Goal: Book appointment/travel/reservation

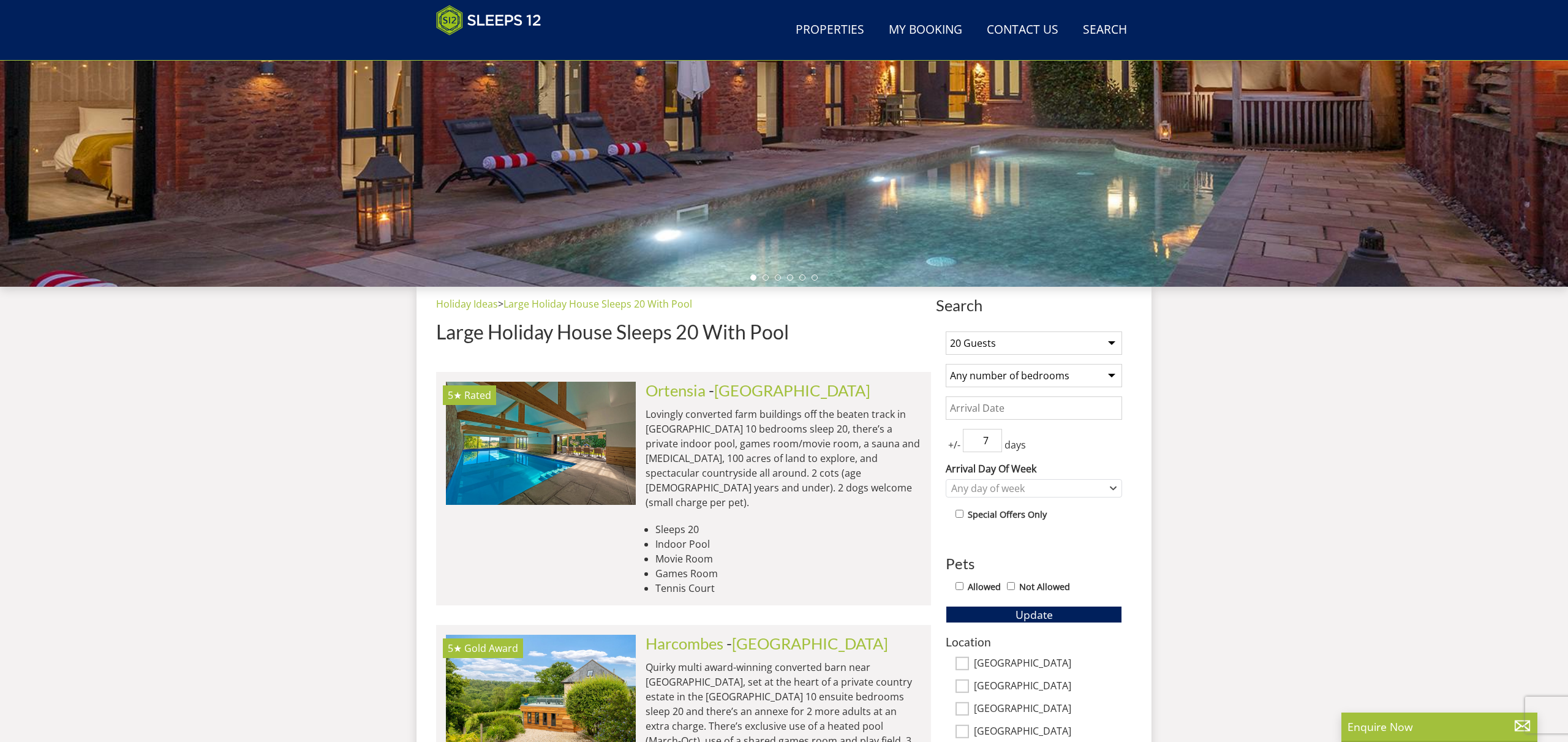
scroll to position [230, 0]
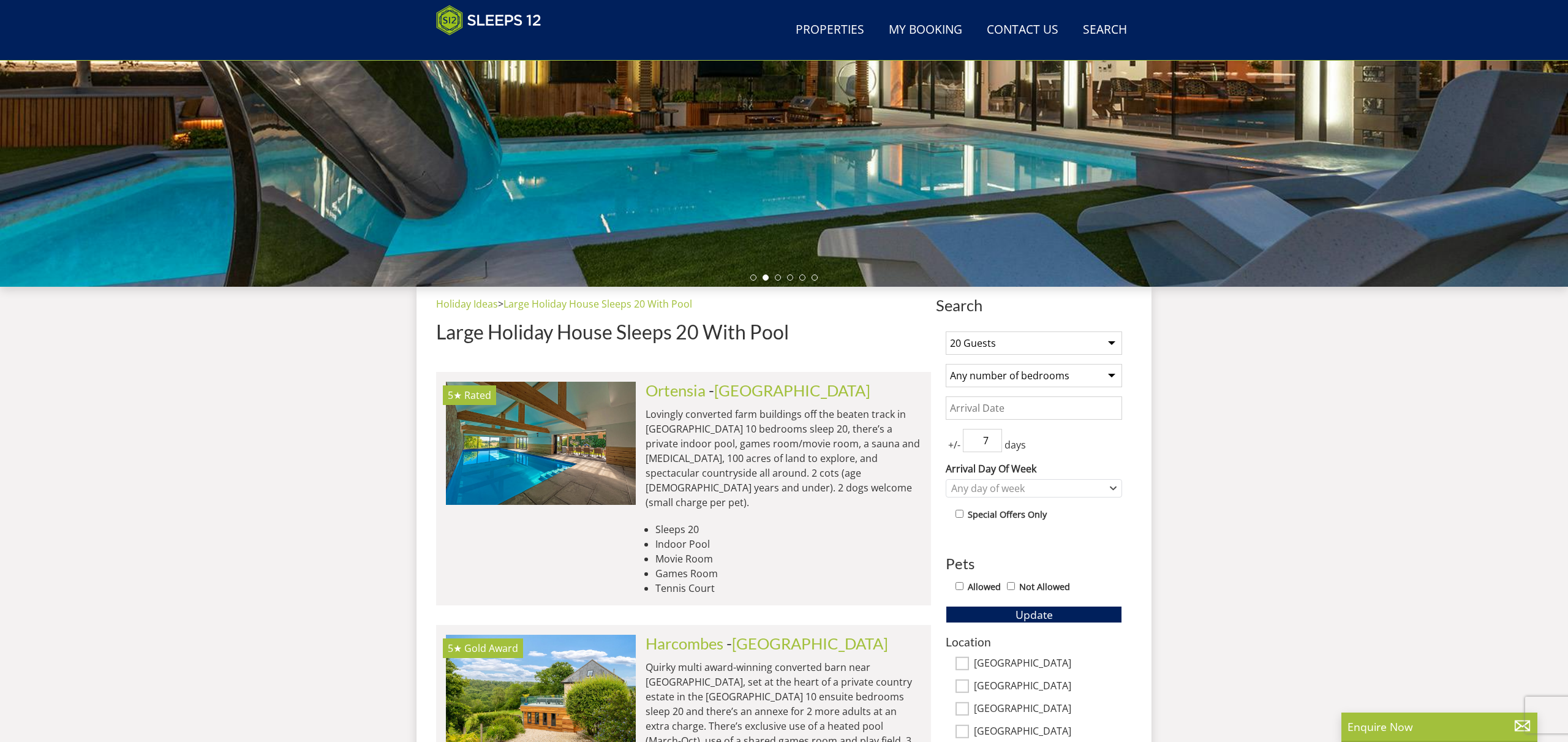
select select "16"
select select "10"
click at [992, 435] on input "8" at bounding box center [982, 441] width 39 height 23
click at [992, 435] on input "9" at bounding box center [982, 441] width 39 height 23
click at [992, 435] on input "10" at bounding box center [982, 441] width 39 height 23
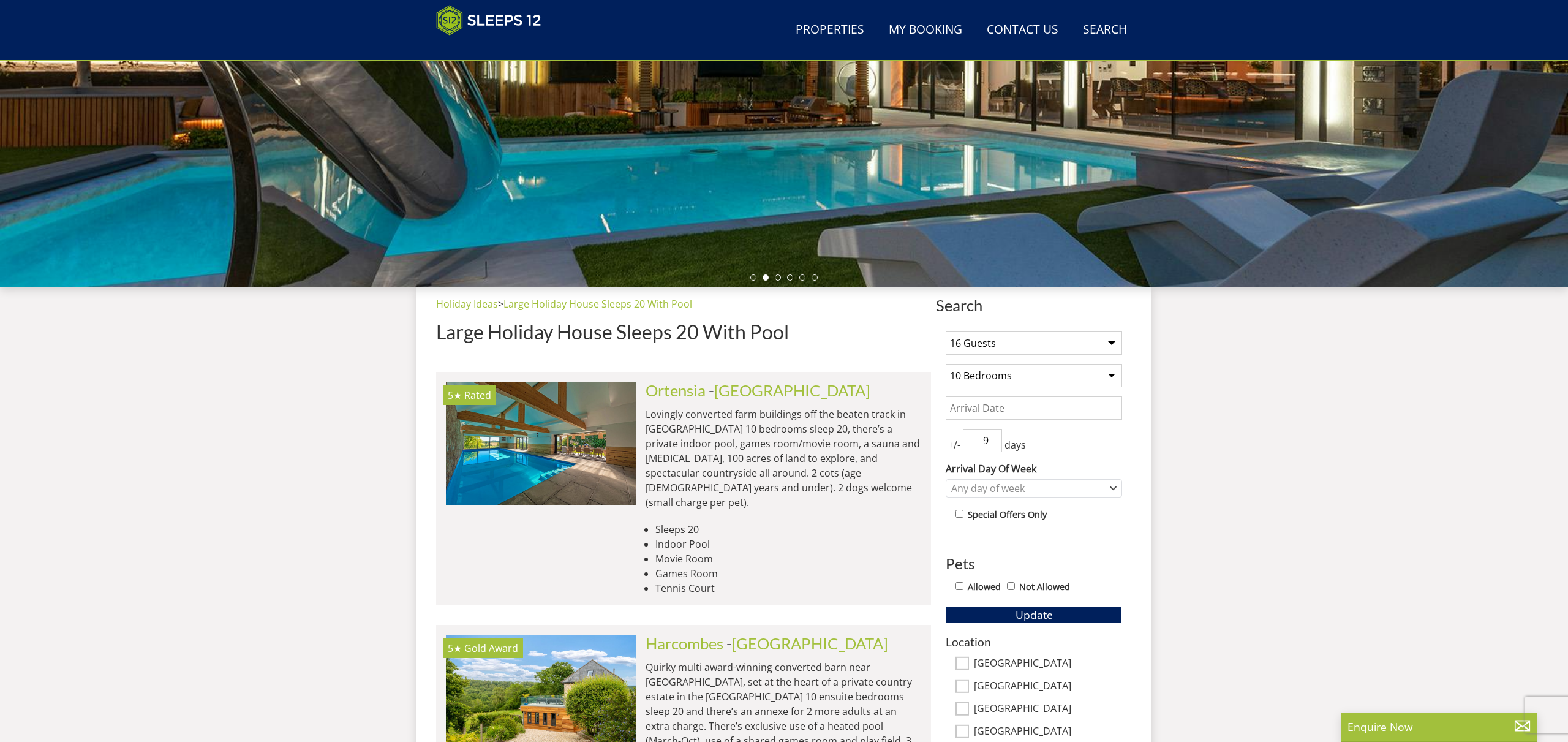
click at [992, 444] on input "9" at bounding box center [982, 441] width 39 height 23
click at [992, 444] on input "8" at bounding box center [982, 441] width 39 height 23
click at [992, 444] on input "7" at bounding box center [982, 441] width 39 height 23
click at [992, 444] on input "6" at bounding box center [982, 441] width 39 height 23
click at [992, 444] on input "5" at bounding box center [982, 441] width 39 height 23
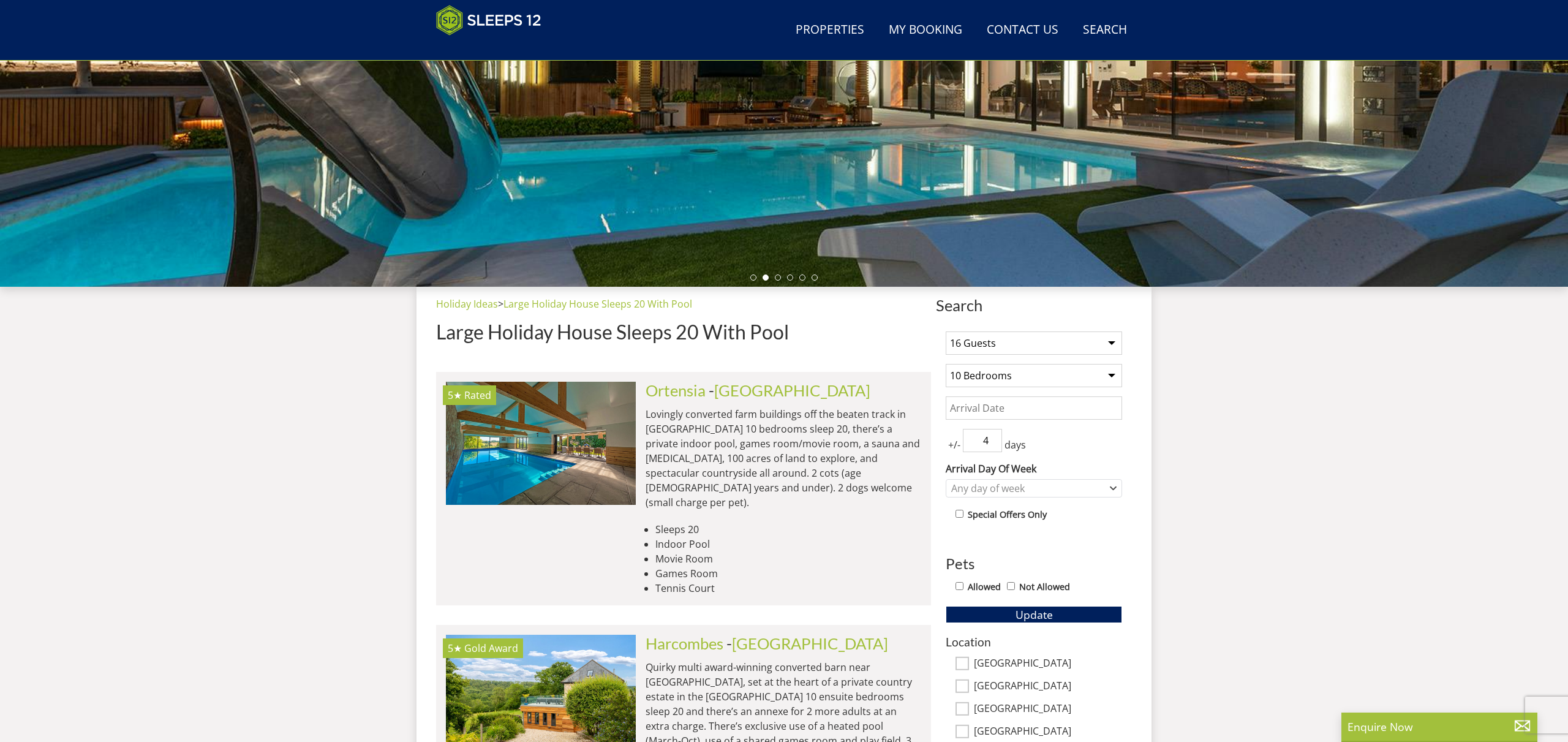
click at [992, 444] on input "4" at bounding box center [982, 441] width 39 height 23
type input "3"
click at [992, 444] on input "3" at bounding box center [982, 441] width 39 height 23
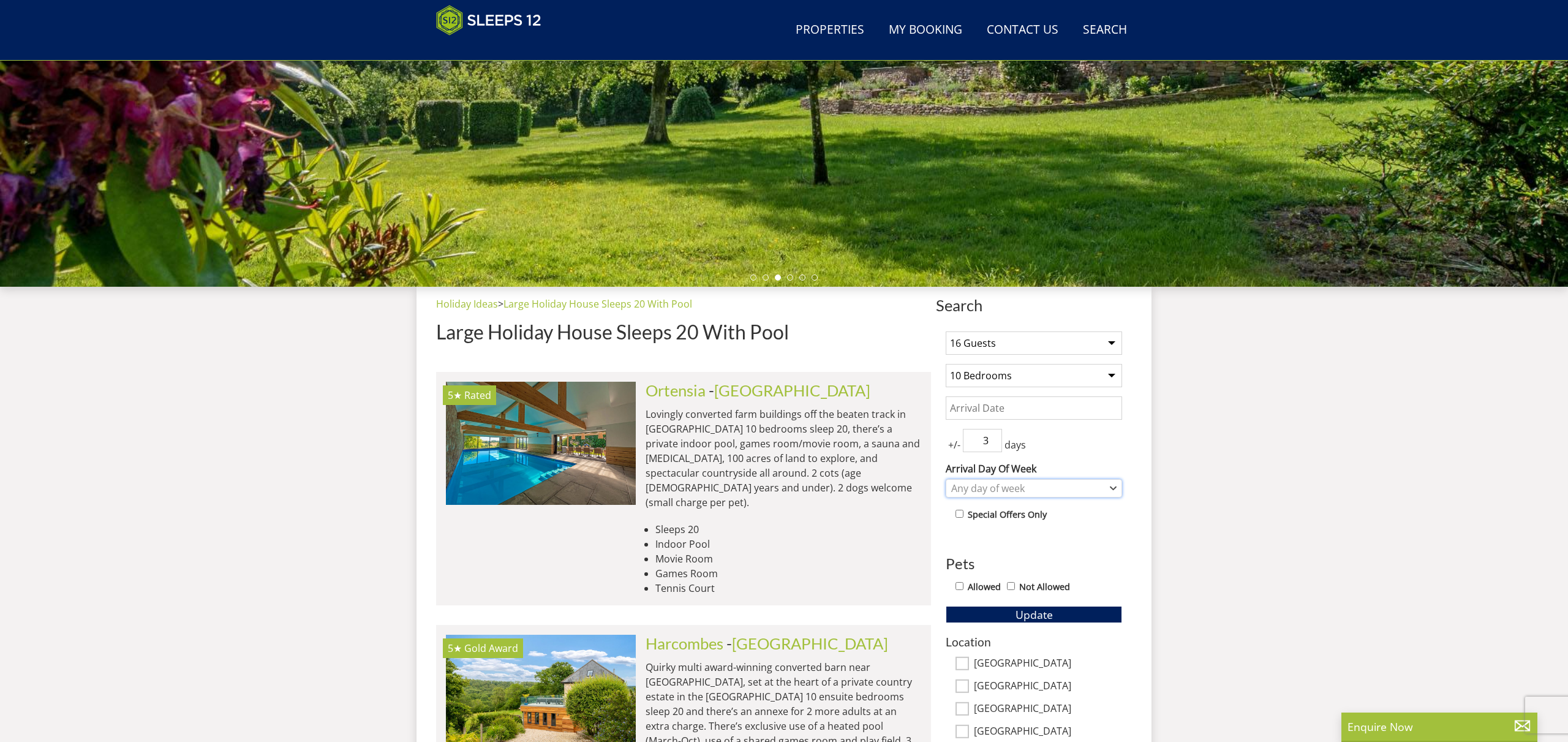
click at [1113, 489] on icon "Combobox" at bounding box center [1113, 489] width 6 height 3
click at [991, 592] on div "[DATE]" at bounding box center [1033, 591] width 175 height 21
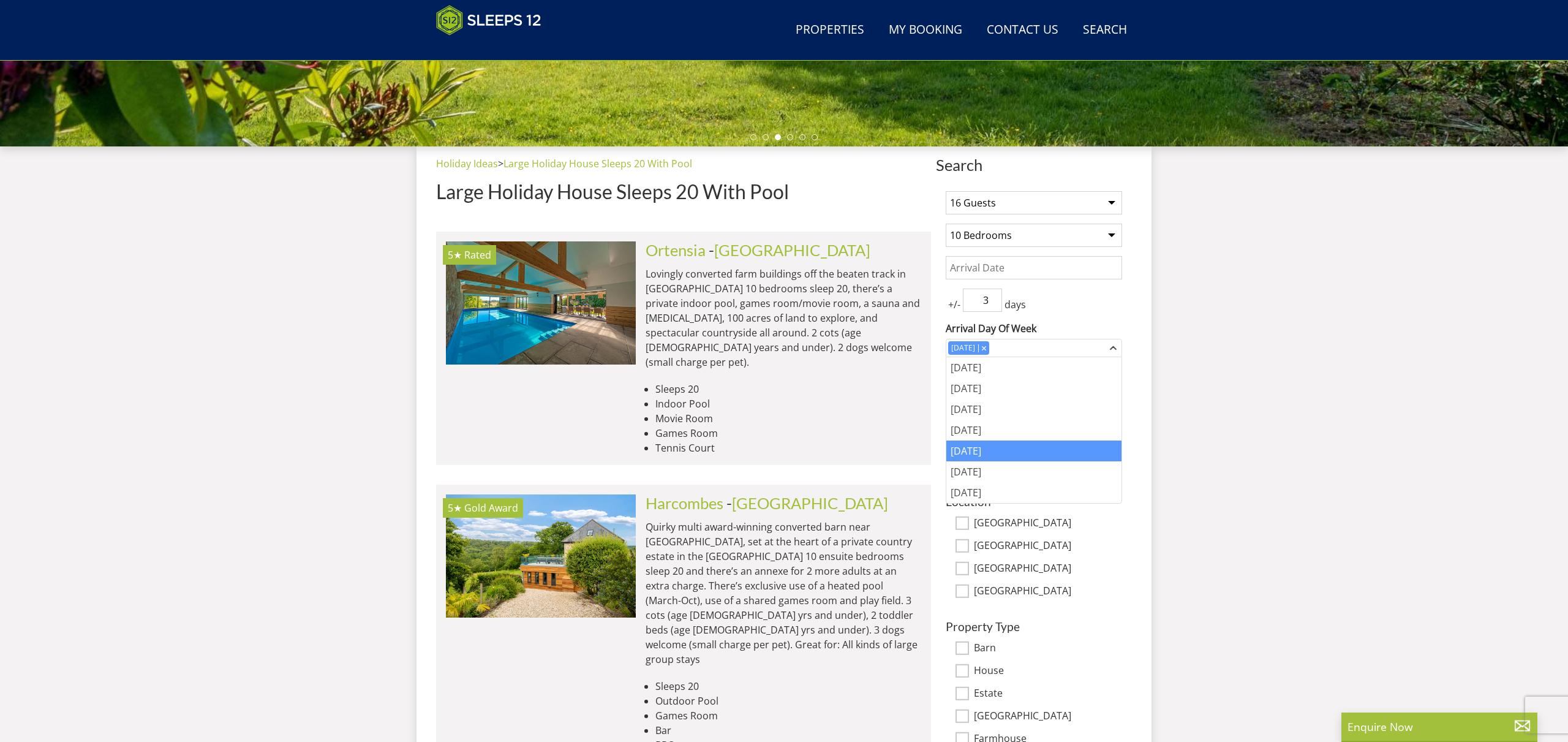
scroll to position [375, 0]
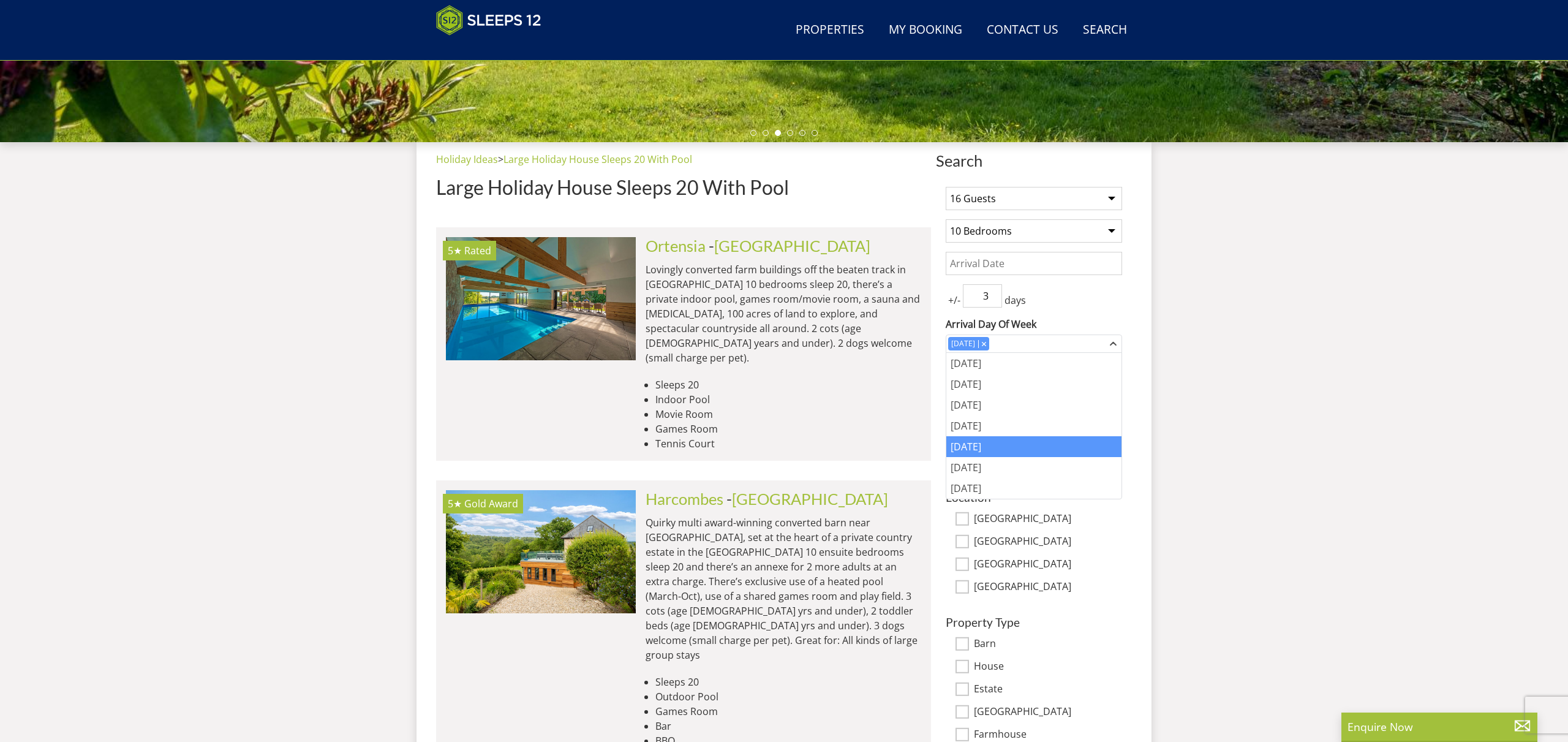
click at [1113, 553] on div "Location [GEOGRAPHIC_DATA] [GEOGRAPHIC_DATA][PERSON_NAME][GEOGRAPHIC_DATA] [GEO…" at bounding box center [1033, 542] width 176 height 103
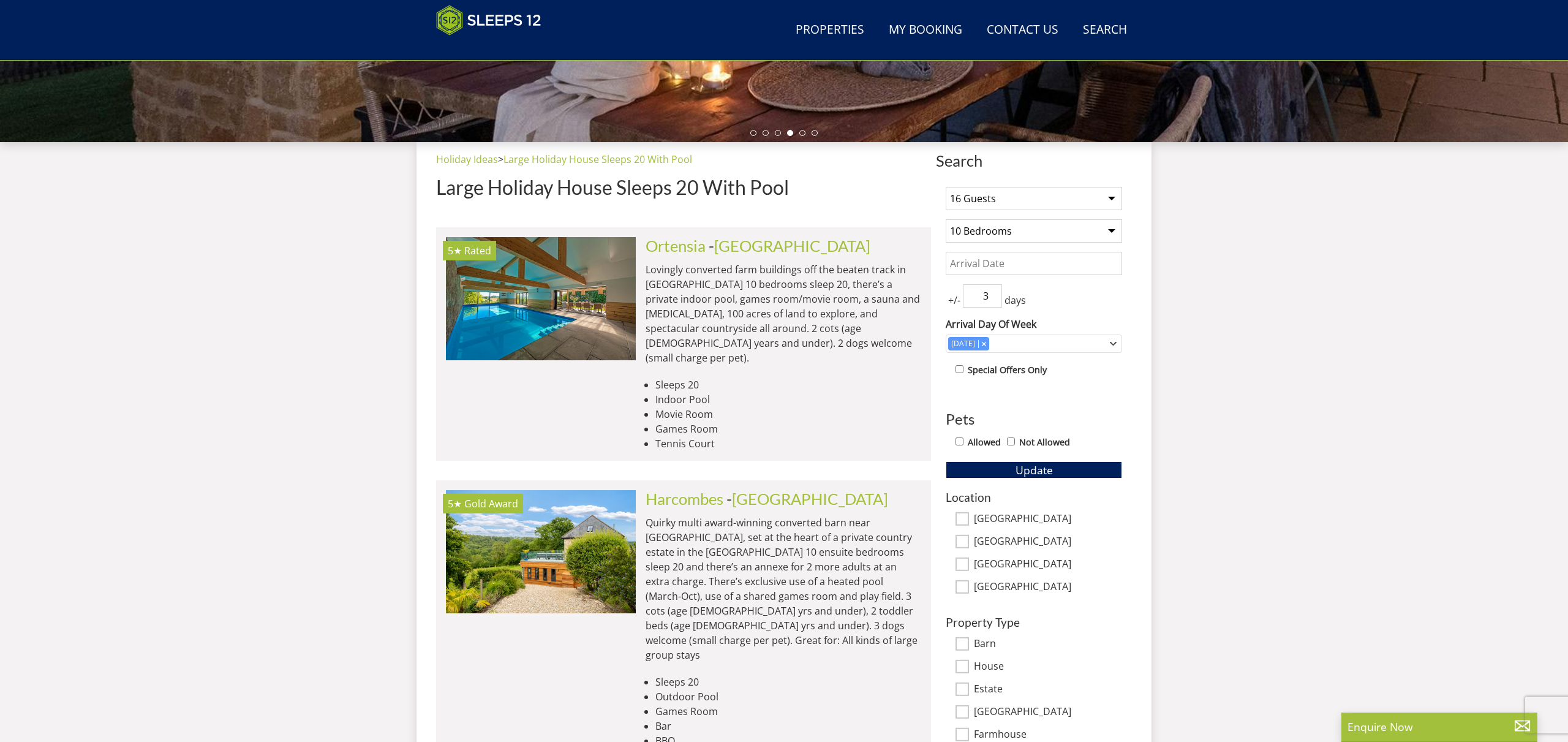
click at [959, 441] on input "Allowed" at bounding box center [960, 441] width 8 height 8
checkbox input "true"
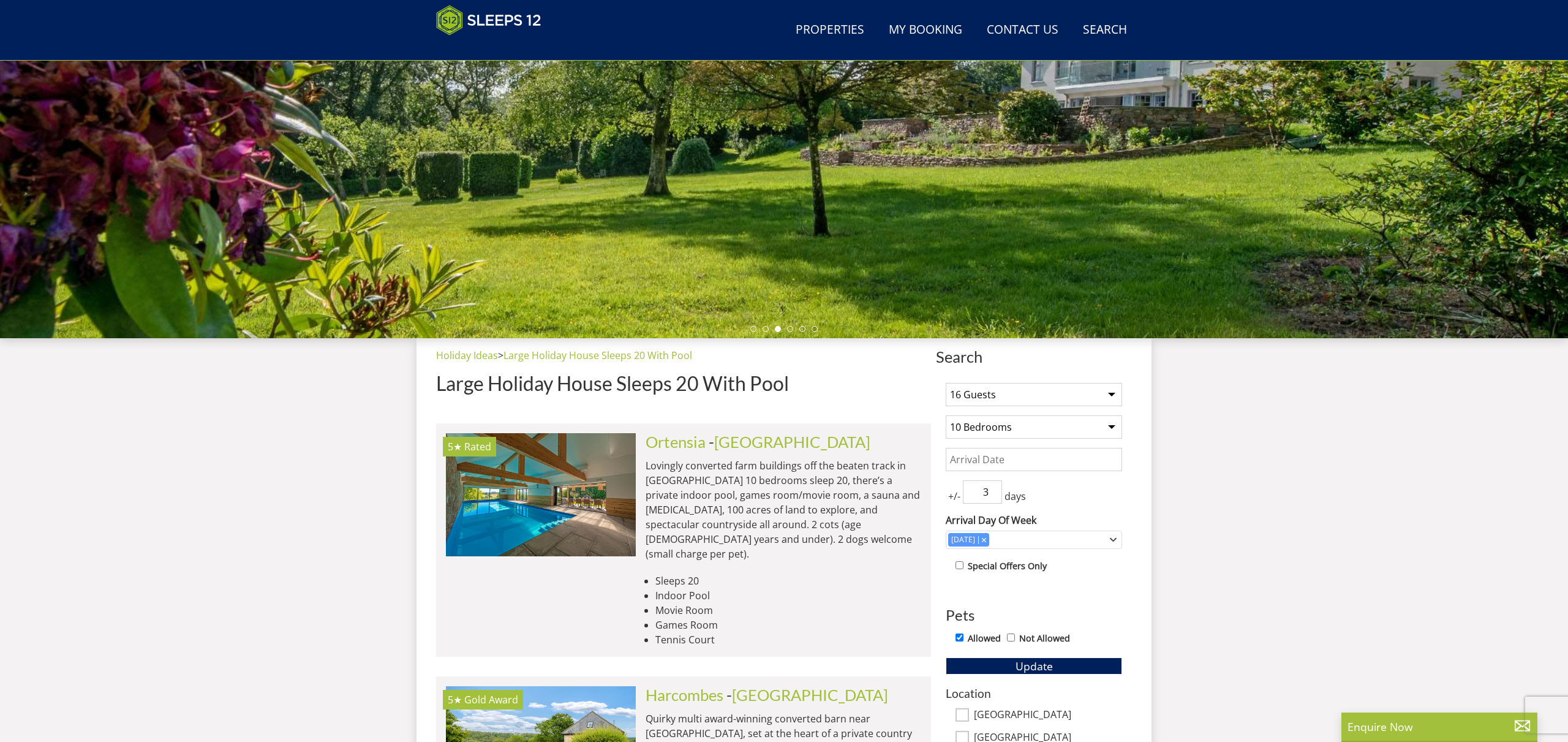
scroll to position [181, 0]
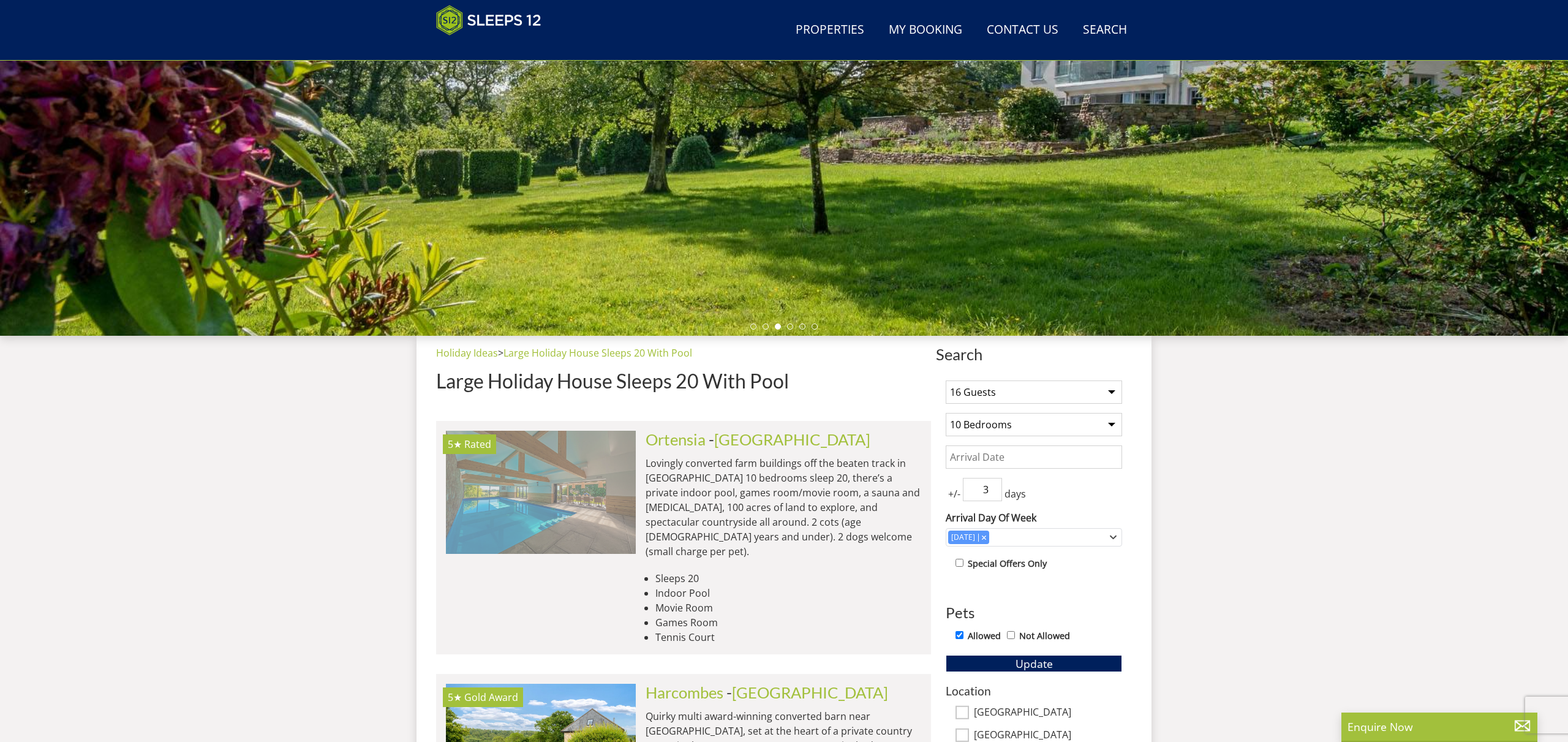
click at [606, 440] on img at bounding box center [541, 492] width 190 height 122
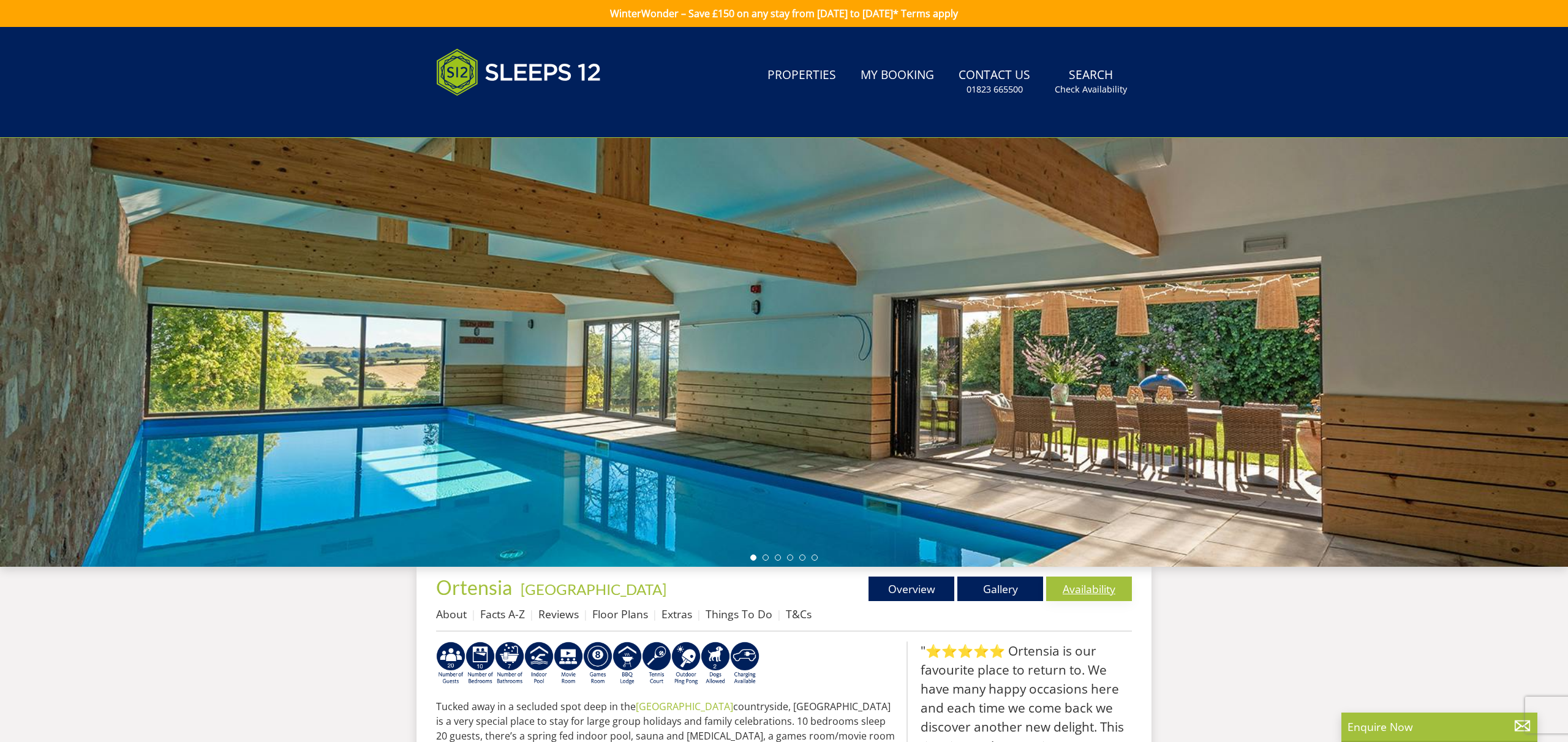
click at [1088, 591] on link "Availability" at bounding box center [1089, 589] width 86 height 24
select select "16"
select select "10"
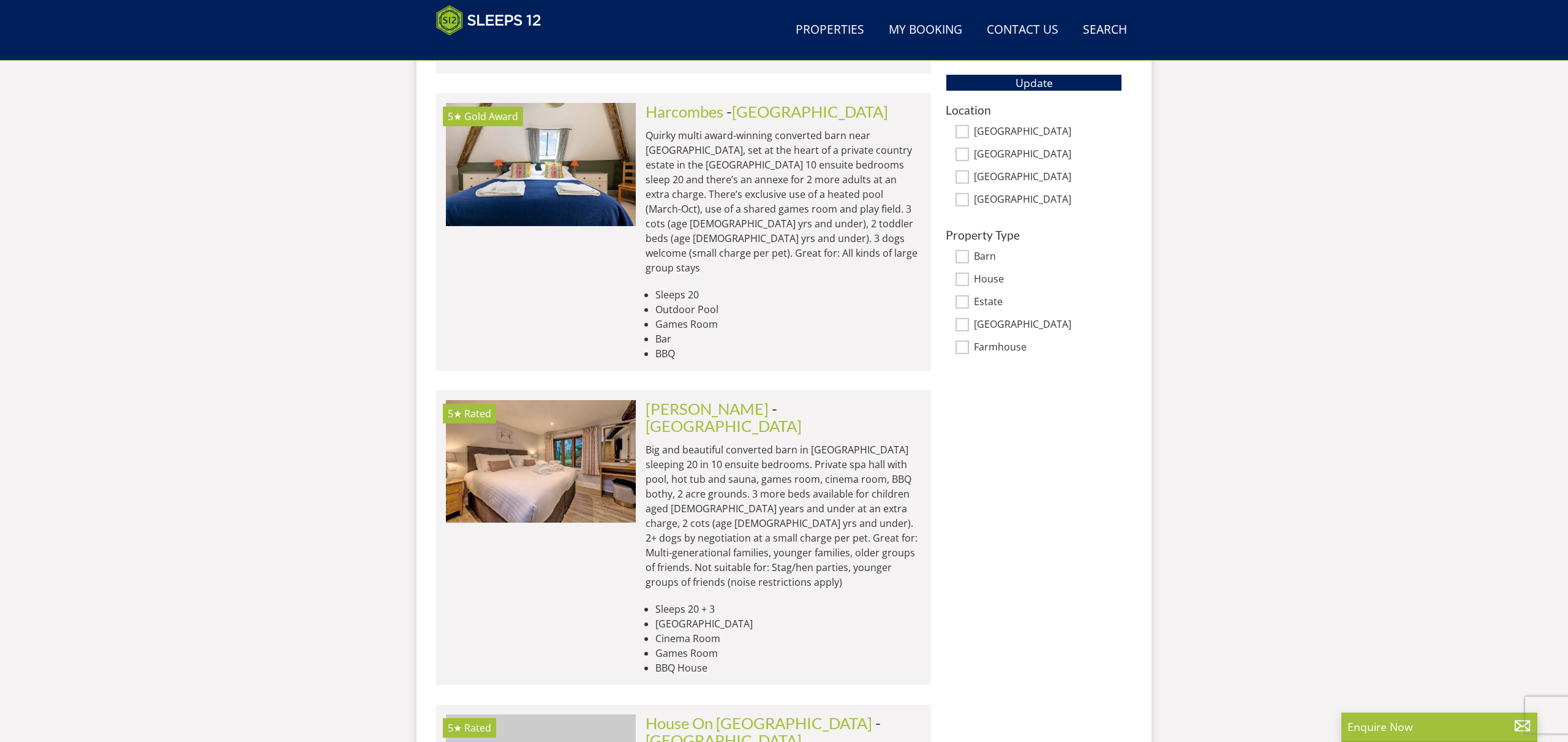
scroll to position [763, 0]
click at [961, 176] on input "[GEOGRAPHIC_DATA]" at bounding box center [962, 176] width 13 height 13
checkbox input "true"
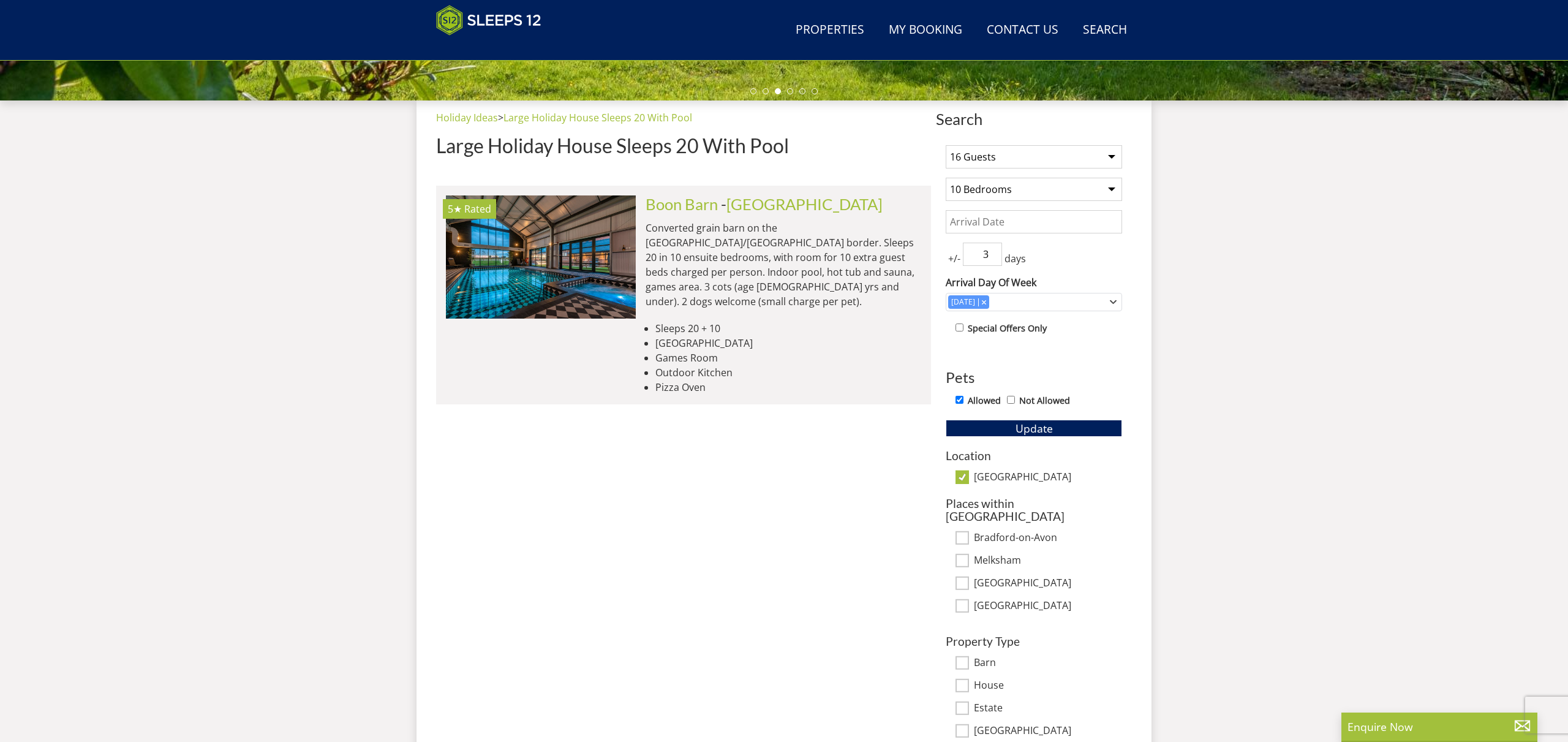
scroll to position [410, 0]
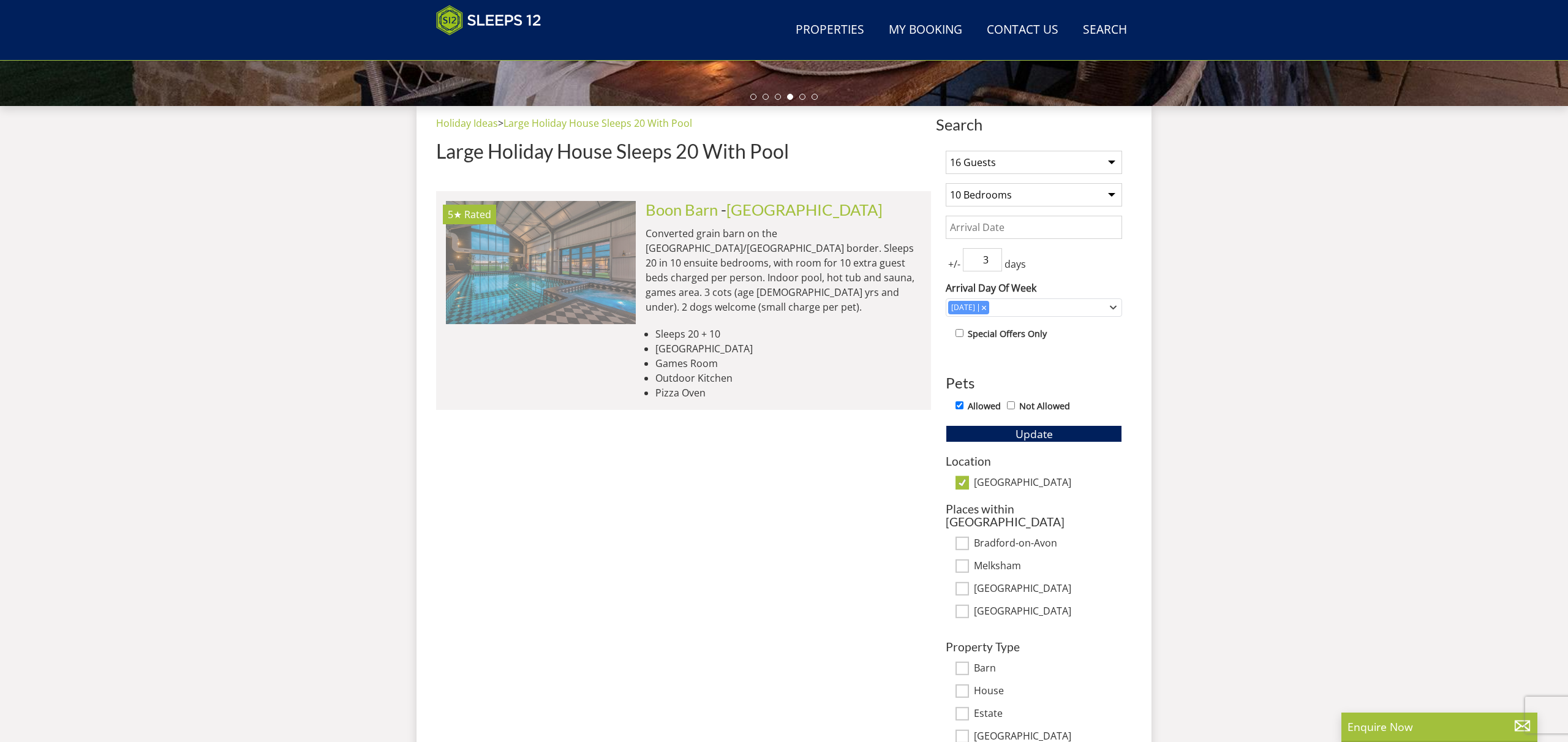
click at [509, 231] on img at bounding box center [541, 262] width 190 height 122
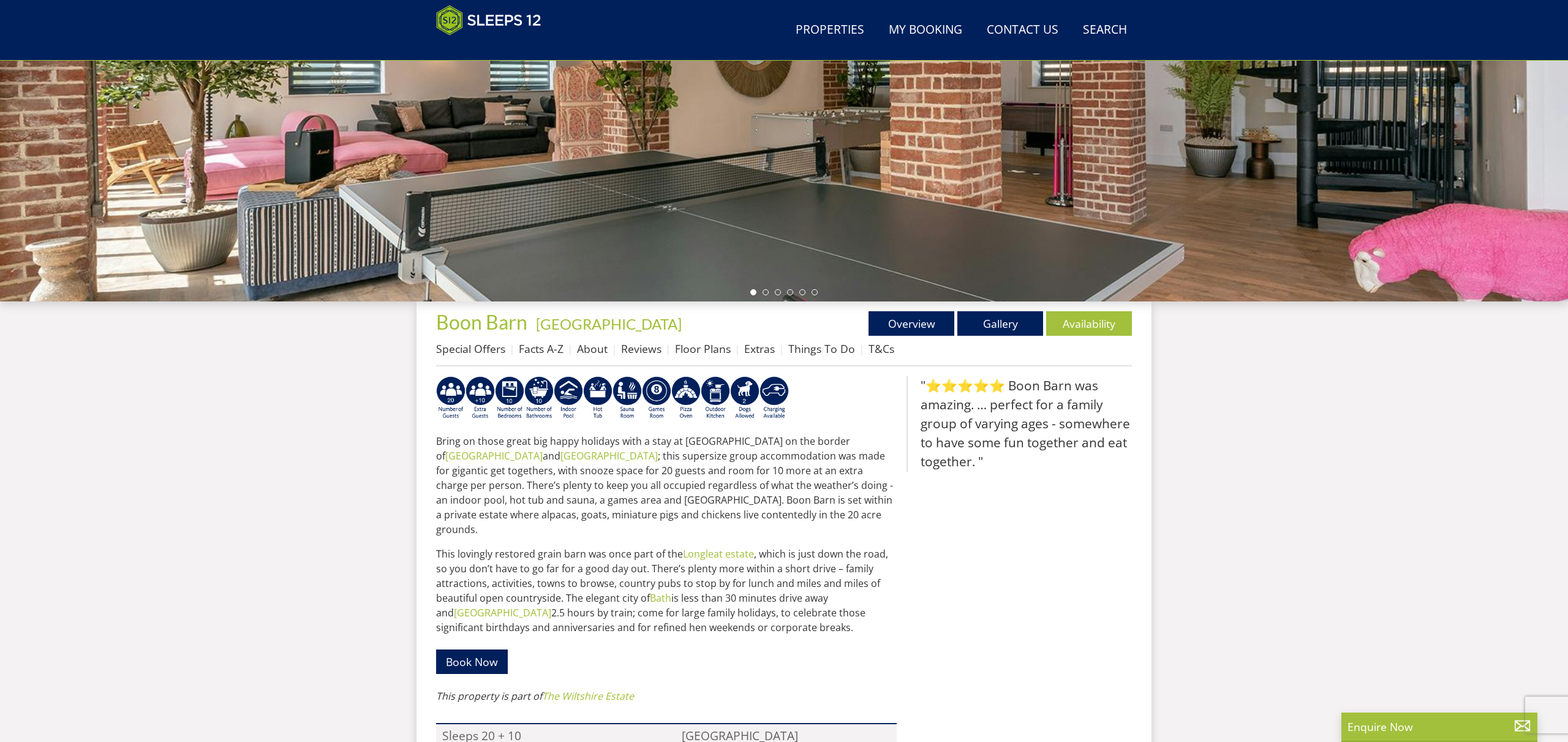
scroll to position [215, 0]
click at [1088, 325] on link "Availability" at bounding box center [1089, 323] width 86 height 24
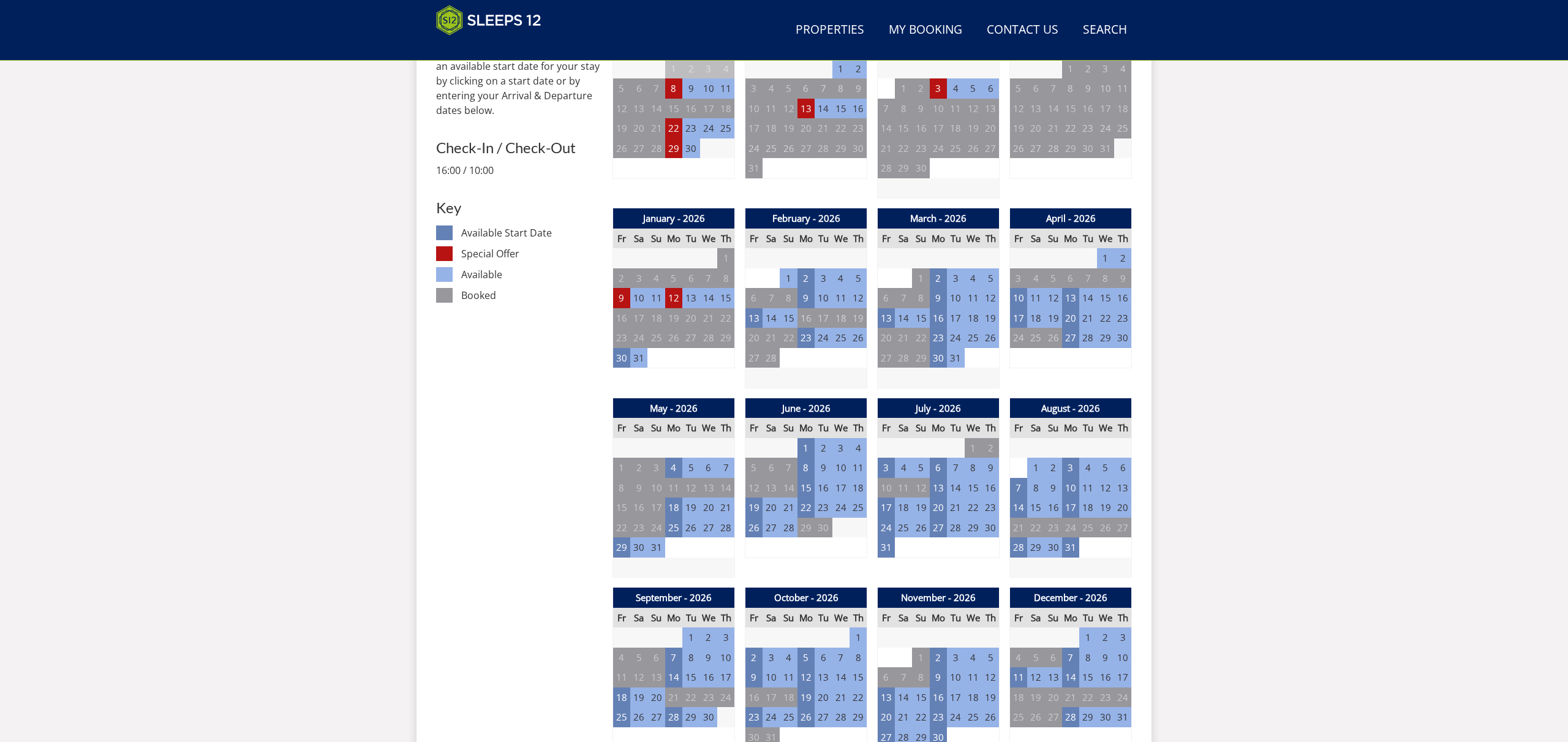
scroll to position [576, 0]
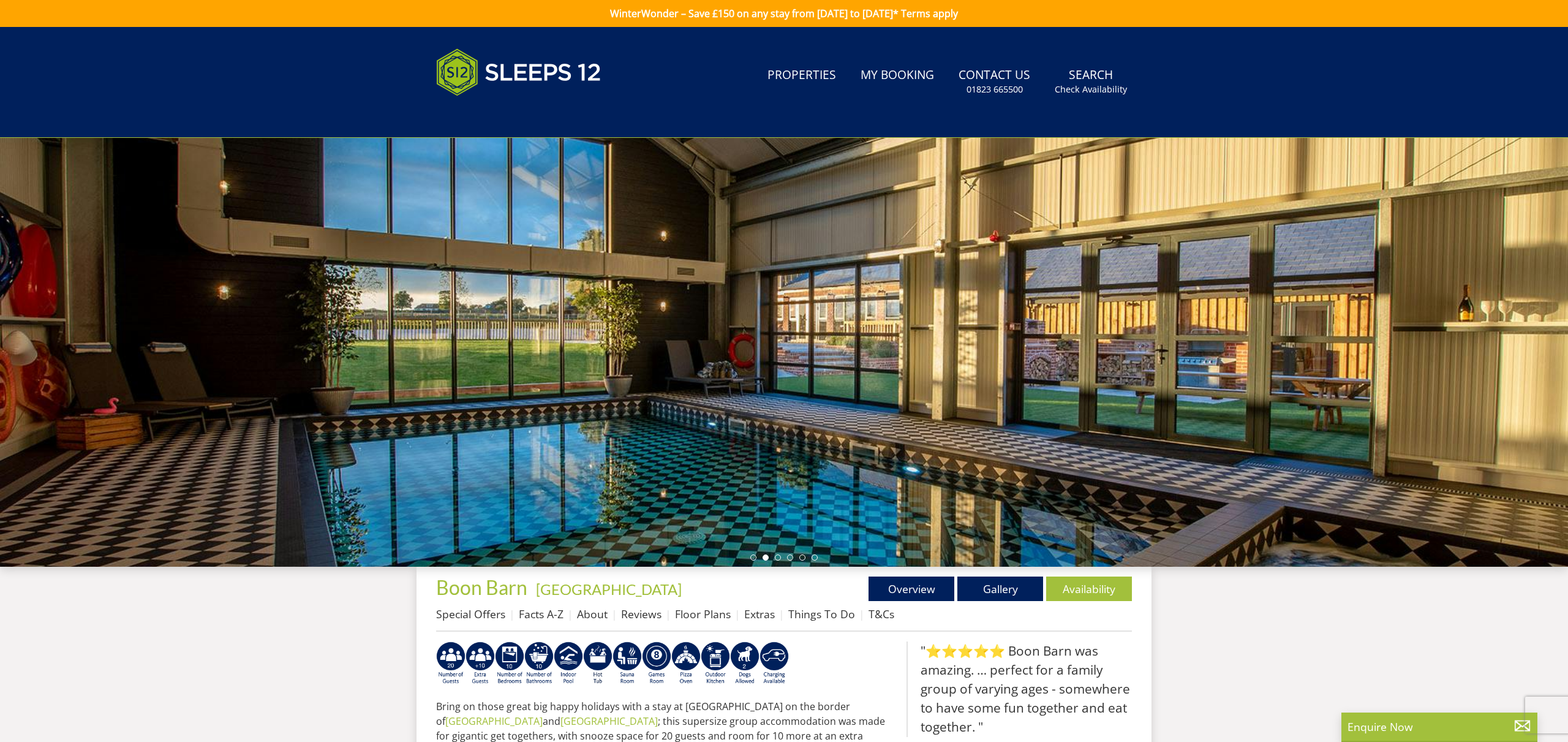
select select "16"
select select "10"
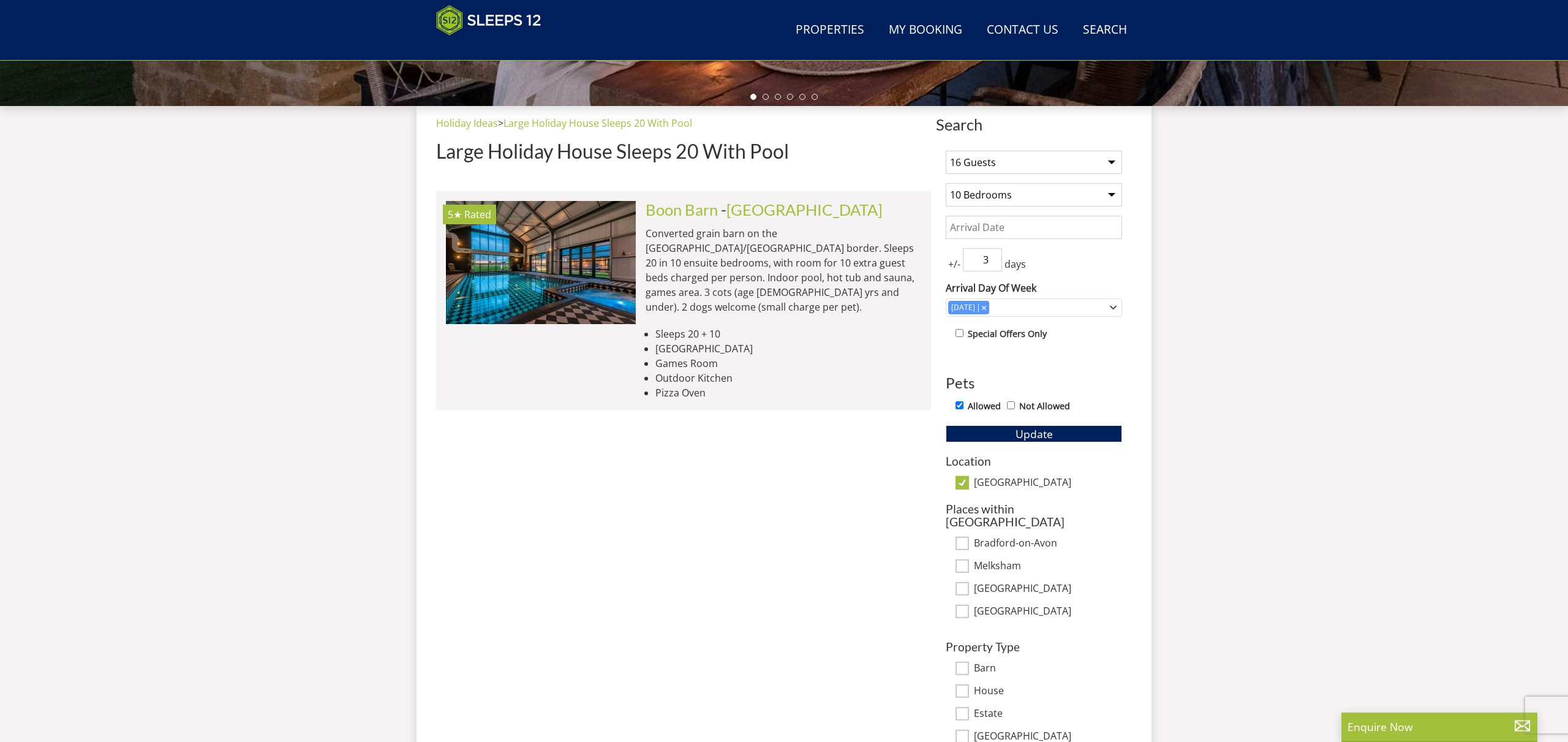
scroll to position [0, 6275]
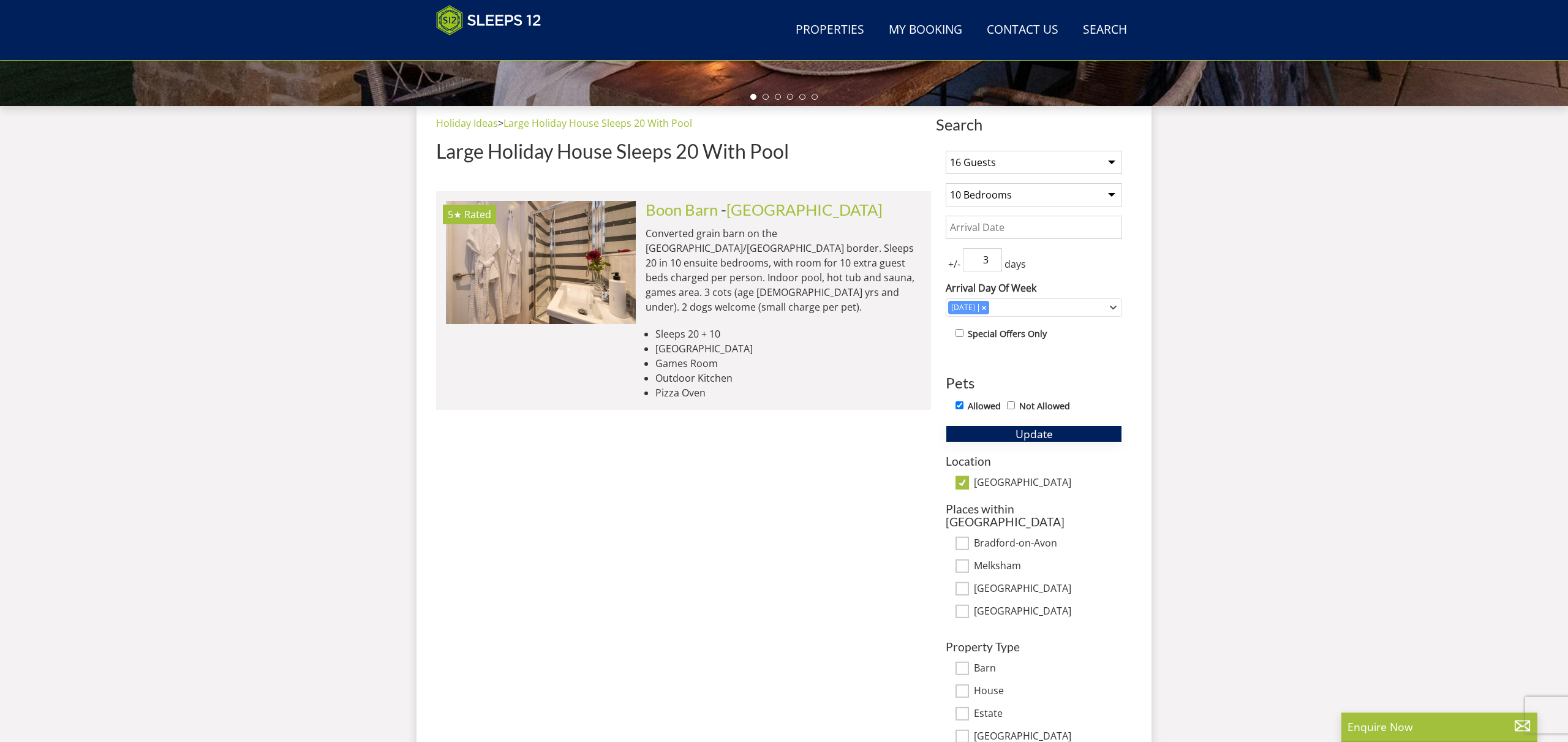
click at [1044, 434] on span "Update" at bounding box center [1034, 434] width 37 height 15
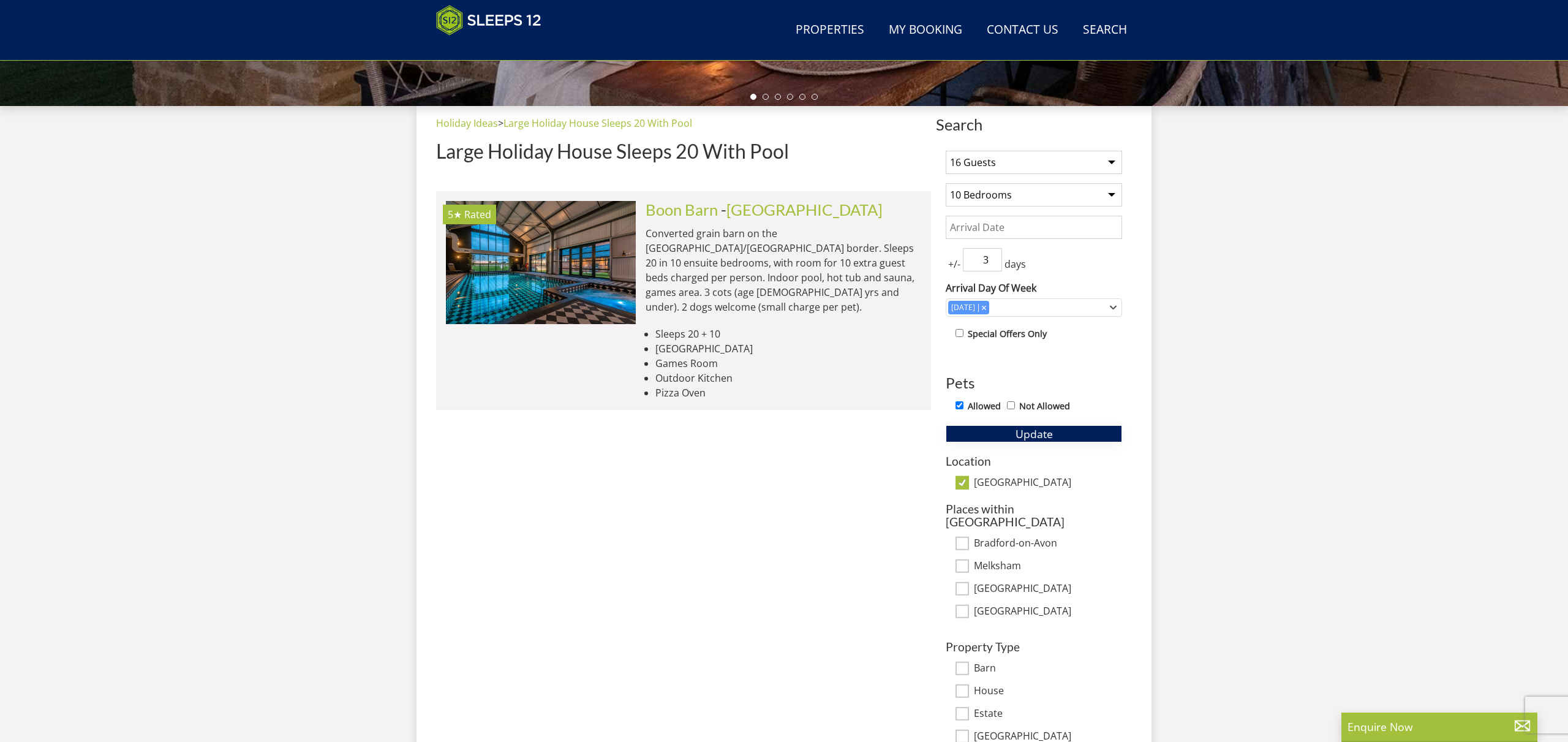
click at [1029, 434] on span "Update" at bounding box center [1034, 434] width 37 height 15
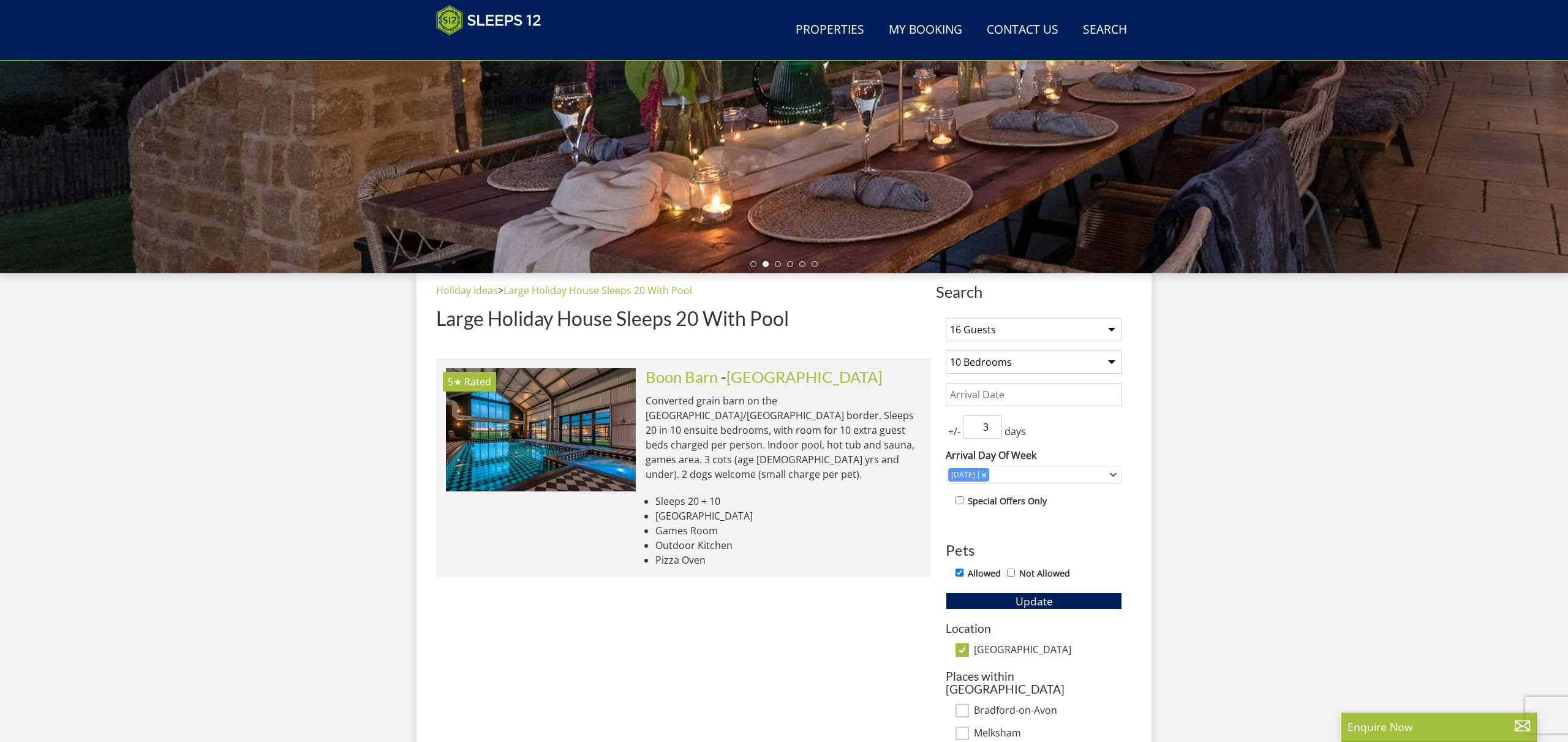
scroll to position [240, 0]
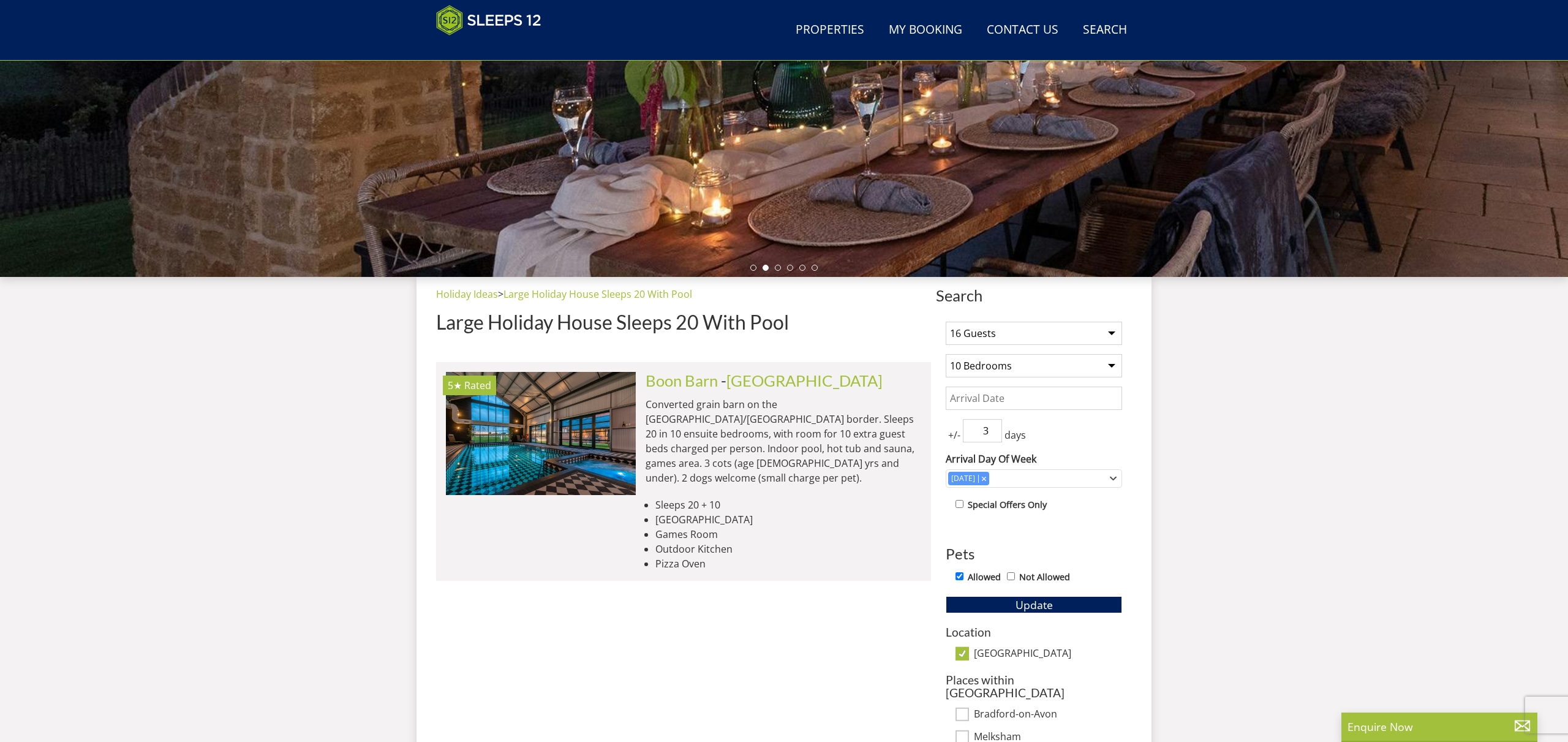
click at [996, 398] on input "Date" at bounding box center [1033, 398] width 176 height 23
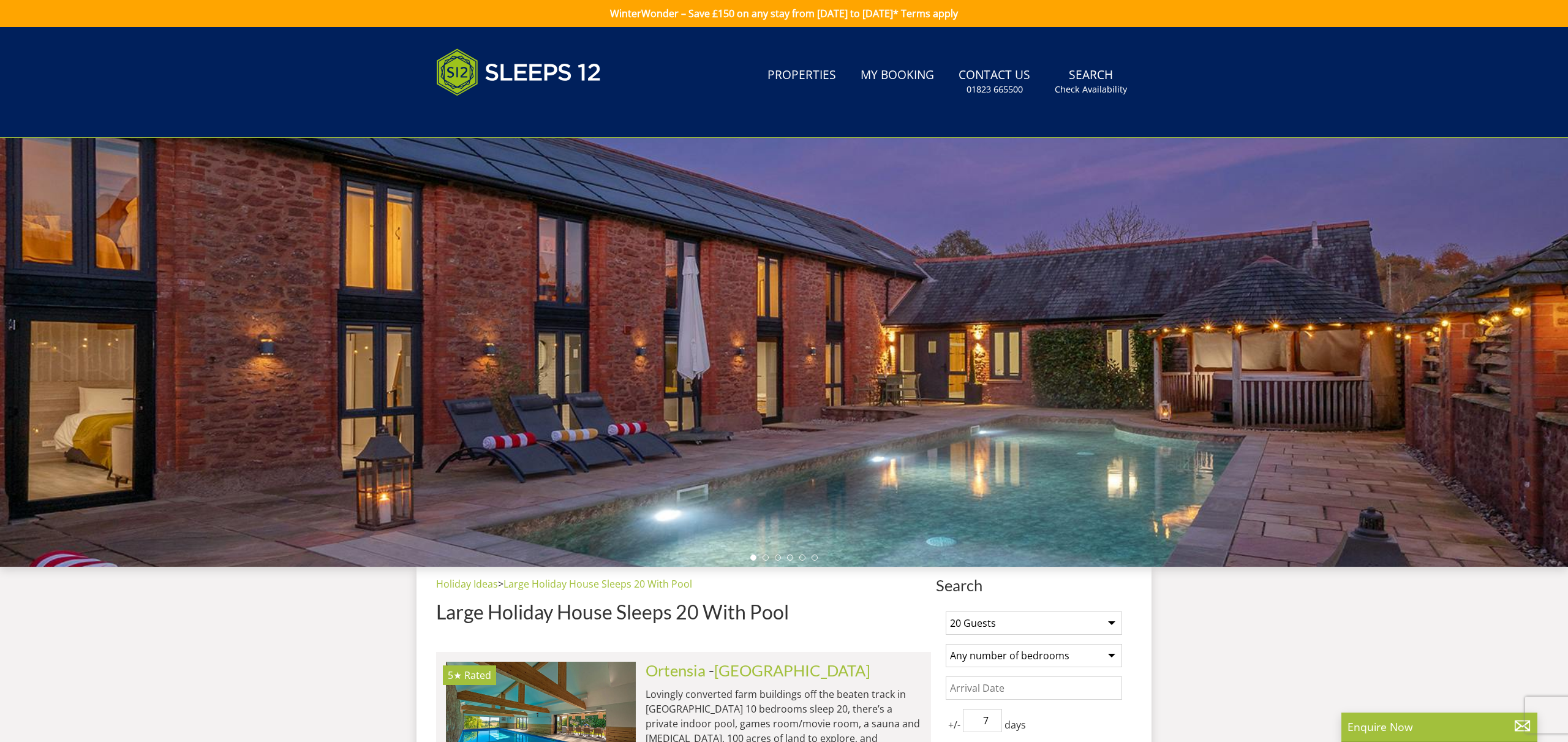
click at [244, 158] on div at bounding box center [784, 352] width 1568 height 429
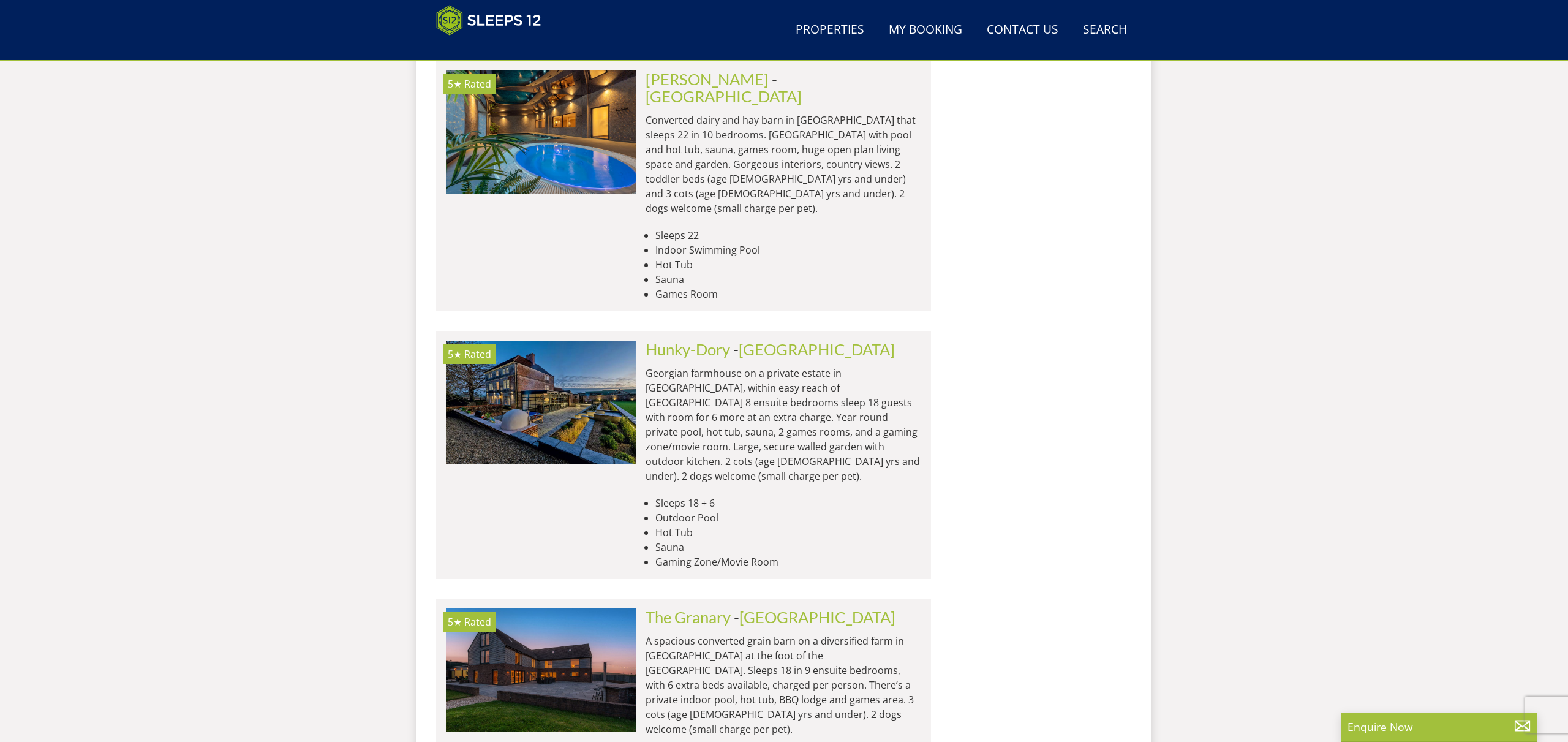
scroll to position [2965, 0]
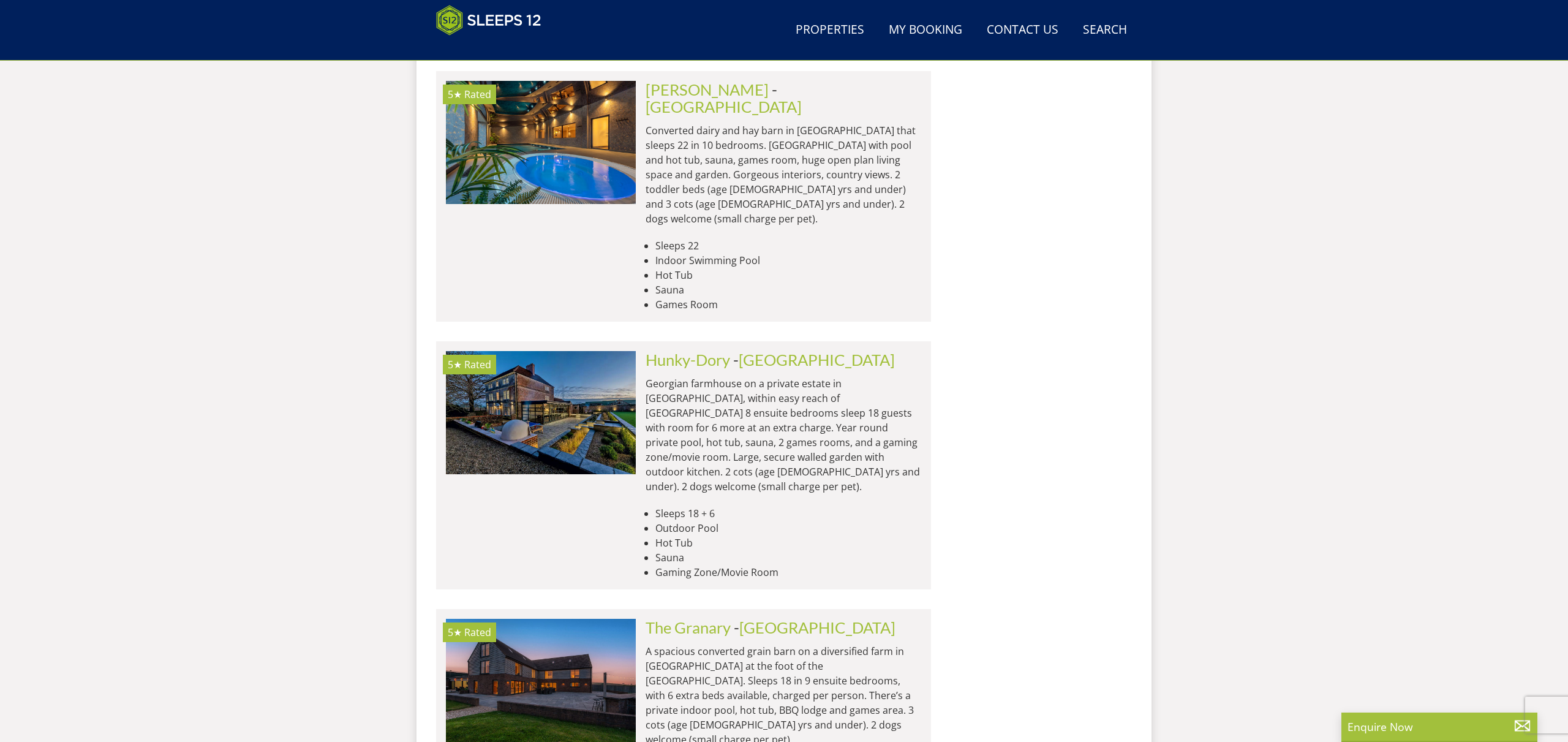
click at [674, 644] on p "A spacious converted grain barn on a diversified farm in [GEOGRAPHIC_DATA] at t…" at bounding box center [783, 695] width 276 height 103
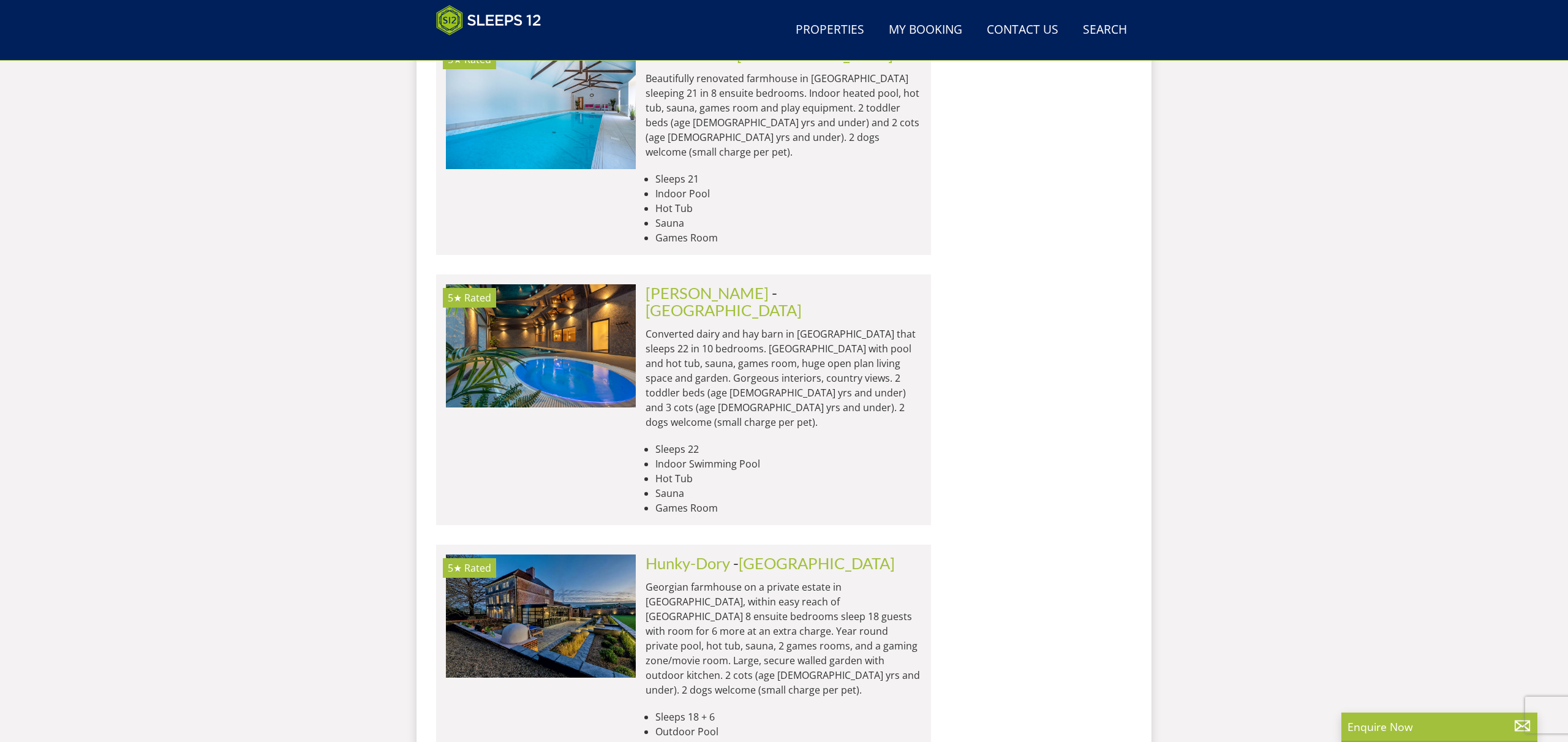
scroll to position [2763, 0]
click at [723, 578] on p "Georgian farmhouse on a private estate in [GEOGRAPHIC_DATA], within easy reach …" at bounding box center [783, 637] width 276 height 117
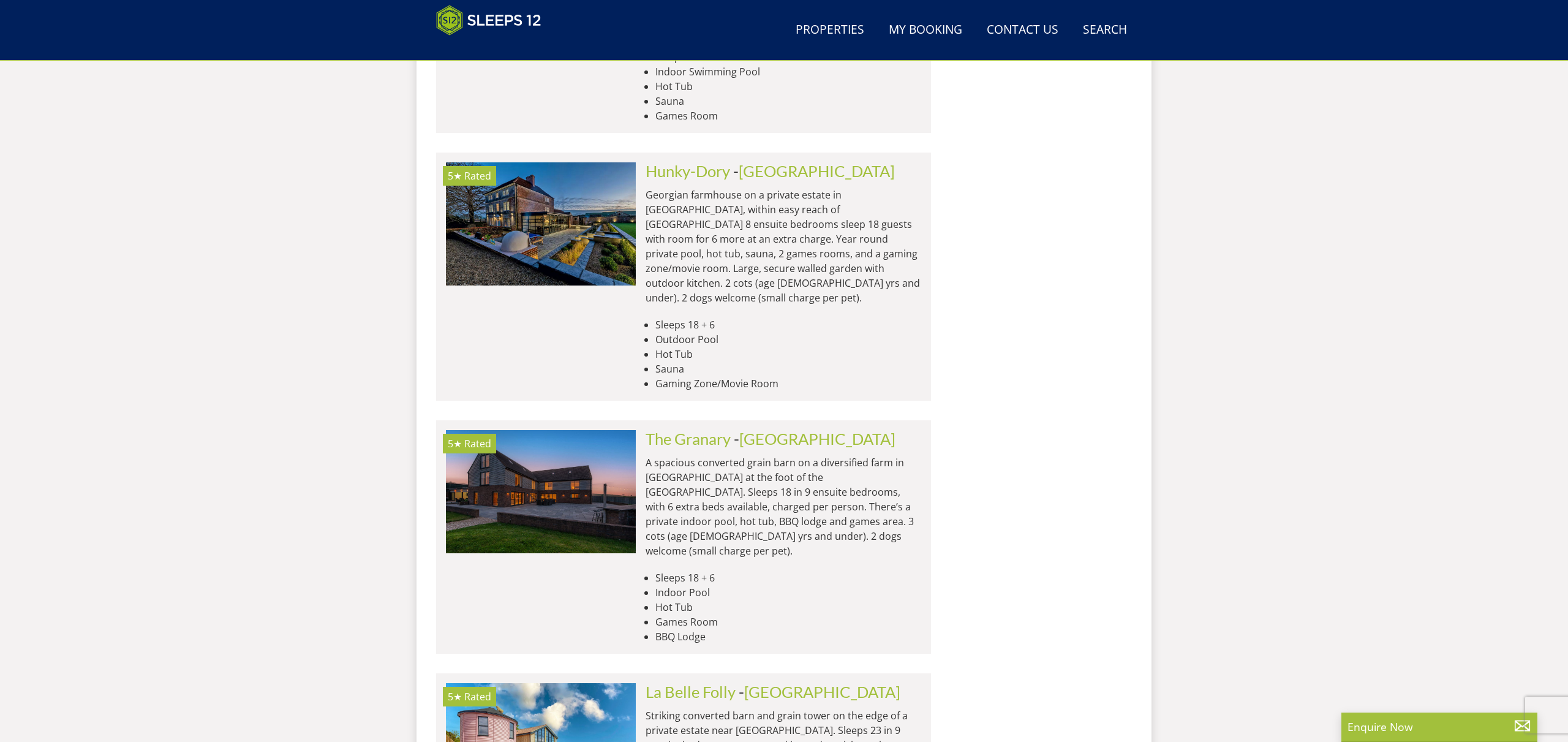
scroll to position [3190, 0]
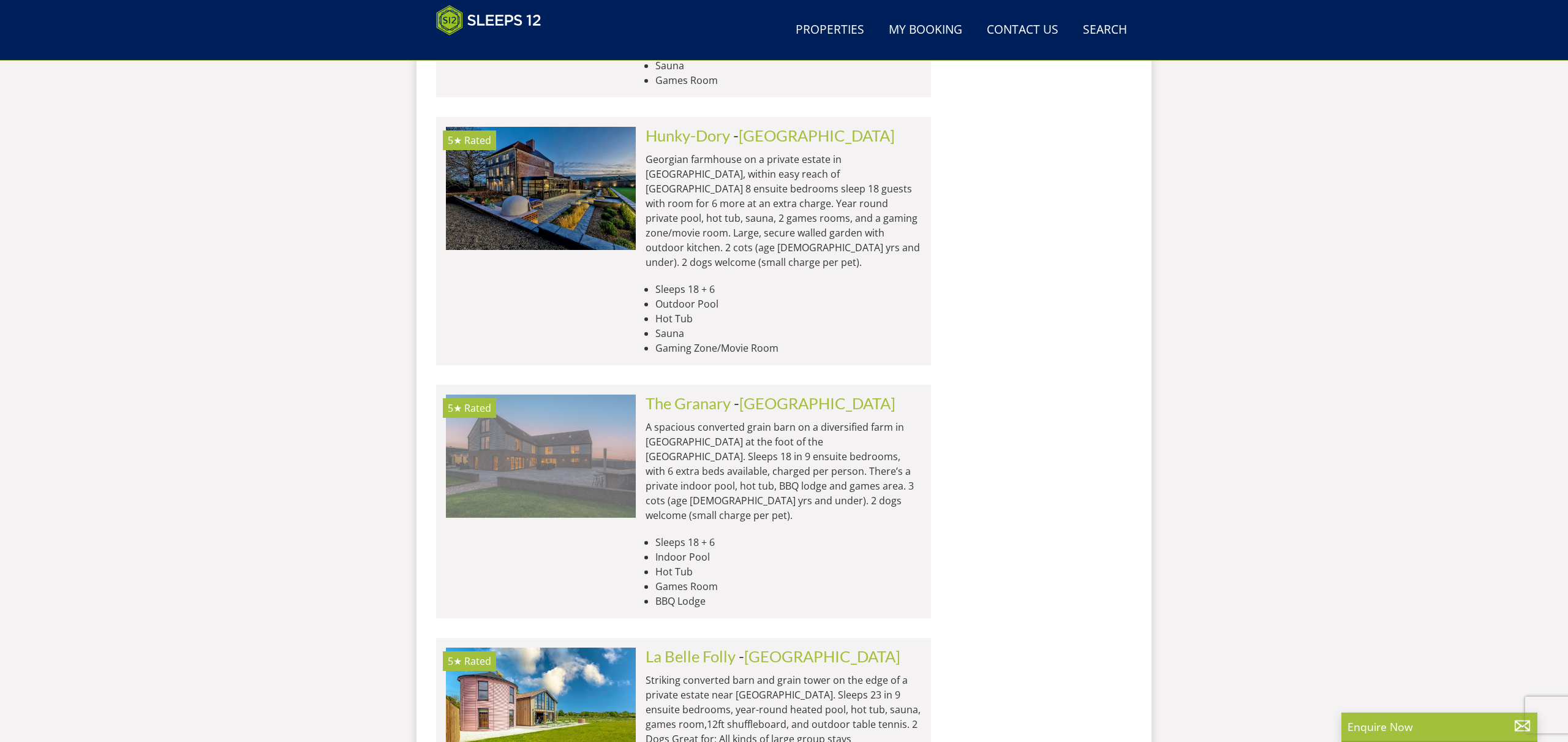
click at [567, 394] on img at bounding box center [541, 455] width 190 height 122
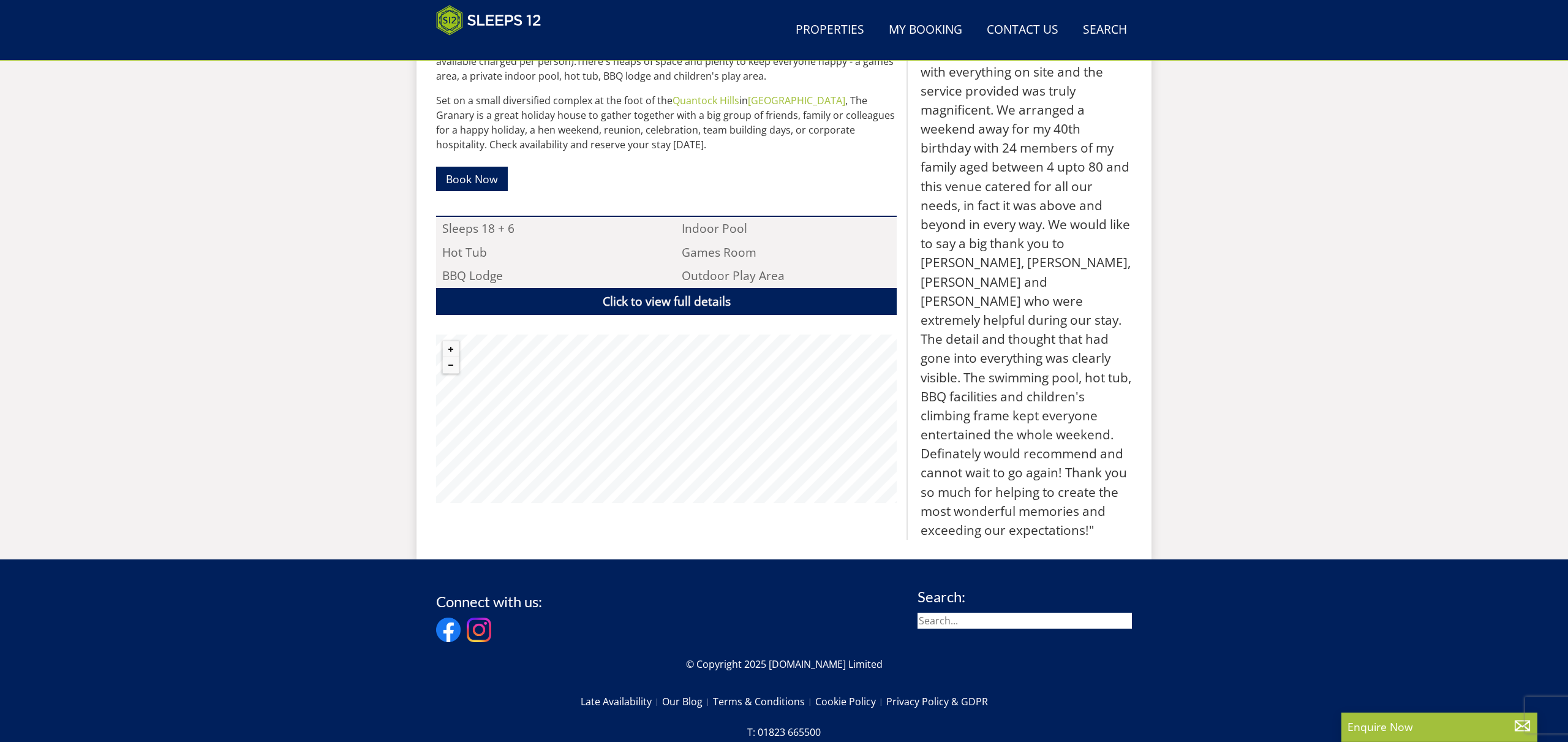
scroll to position [628, 0]
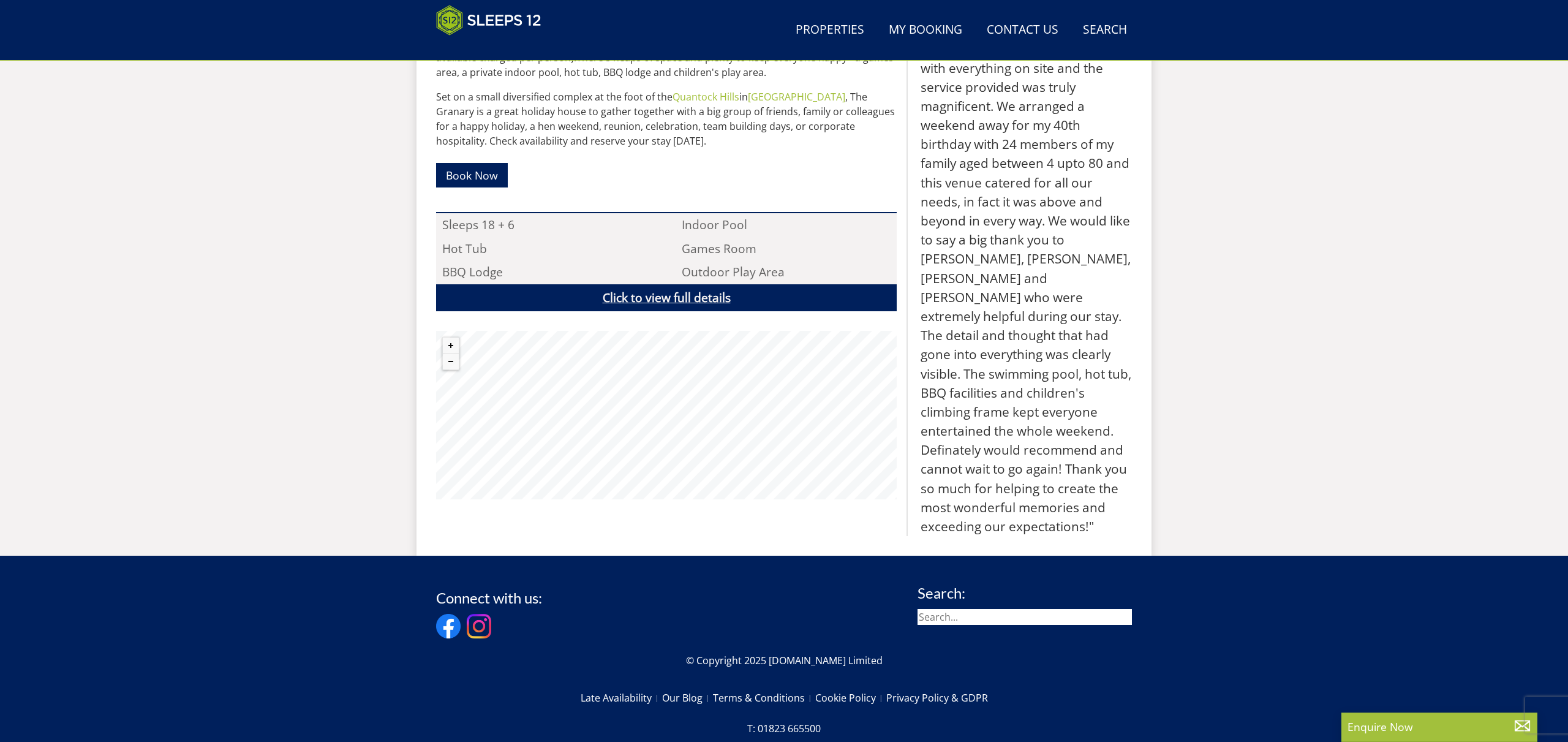
click at [646, 298] on link "Click to view full details" at bounding box center [666, 298] width 461 height 28
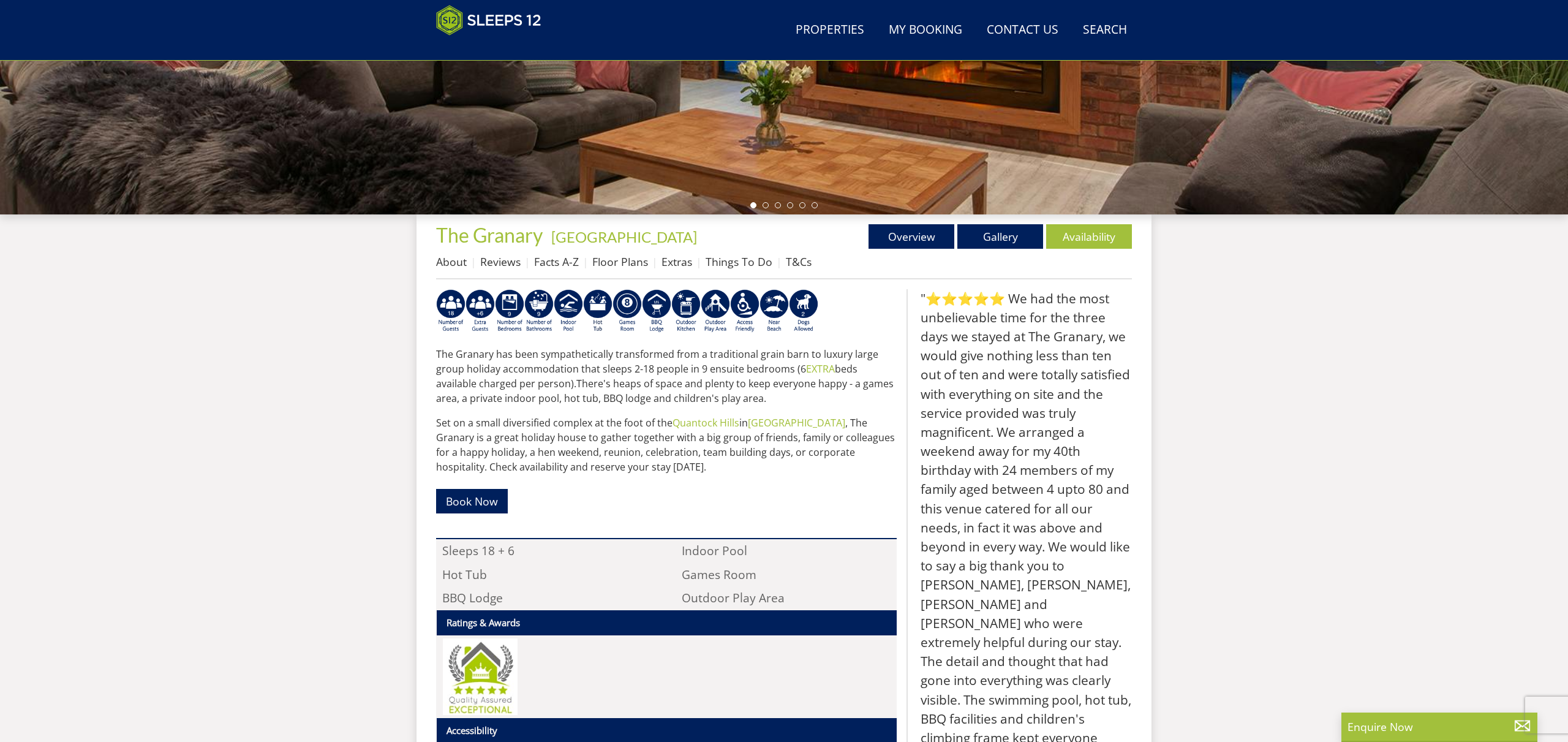
scroll to position [298, 0]
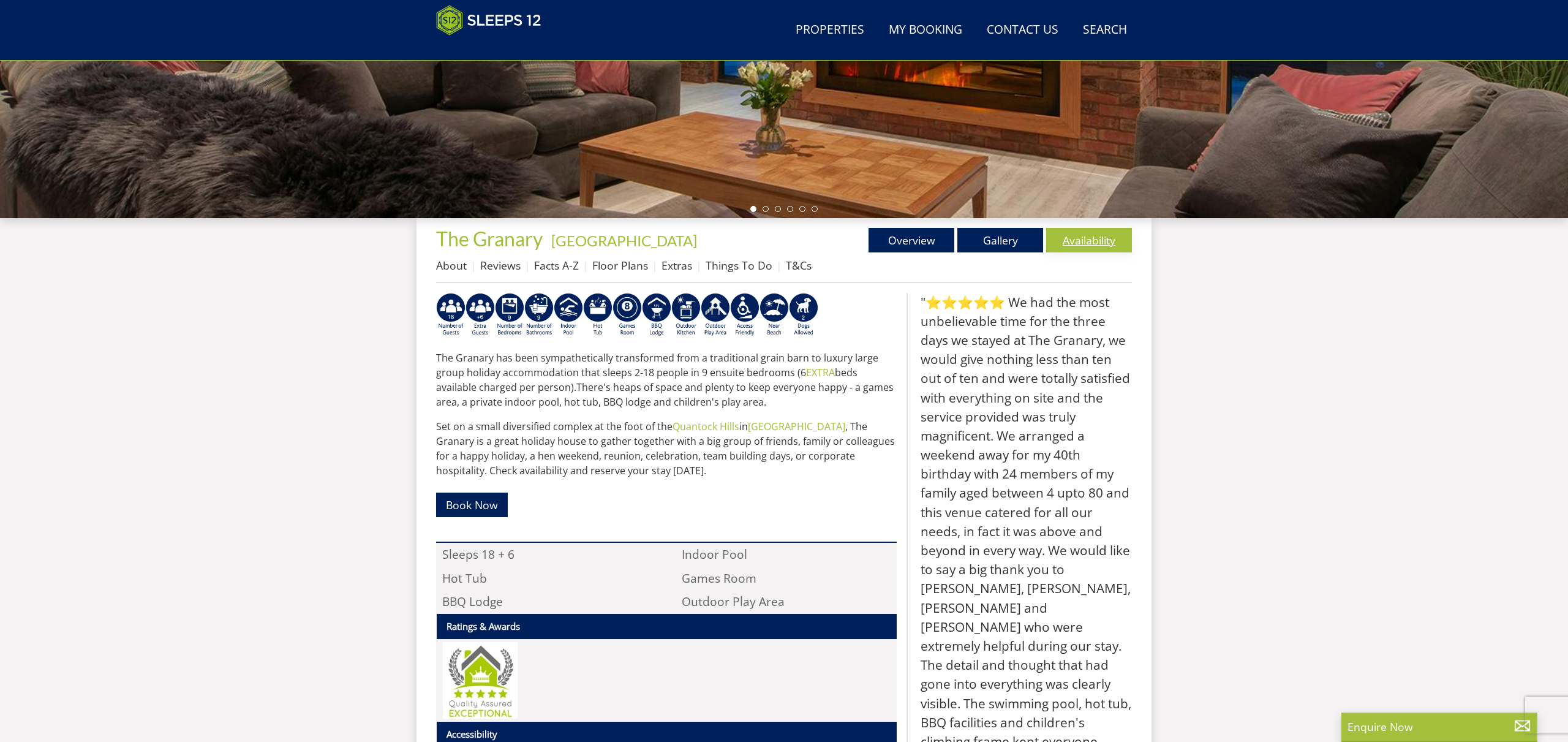
click at [1071, 239] on link "Availability" at bounding box center [1089, 240] width 86 height 24
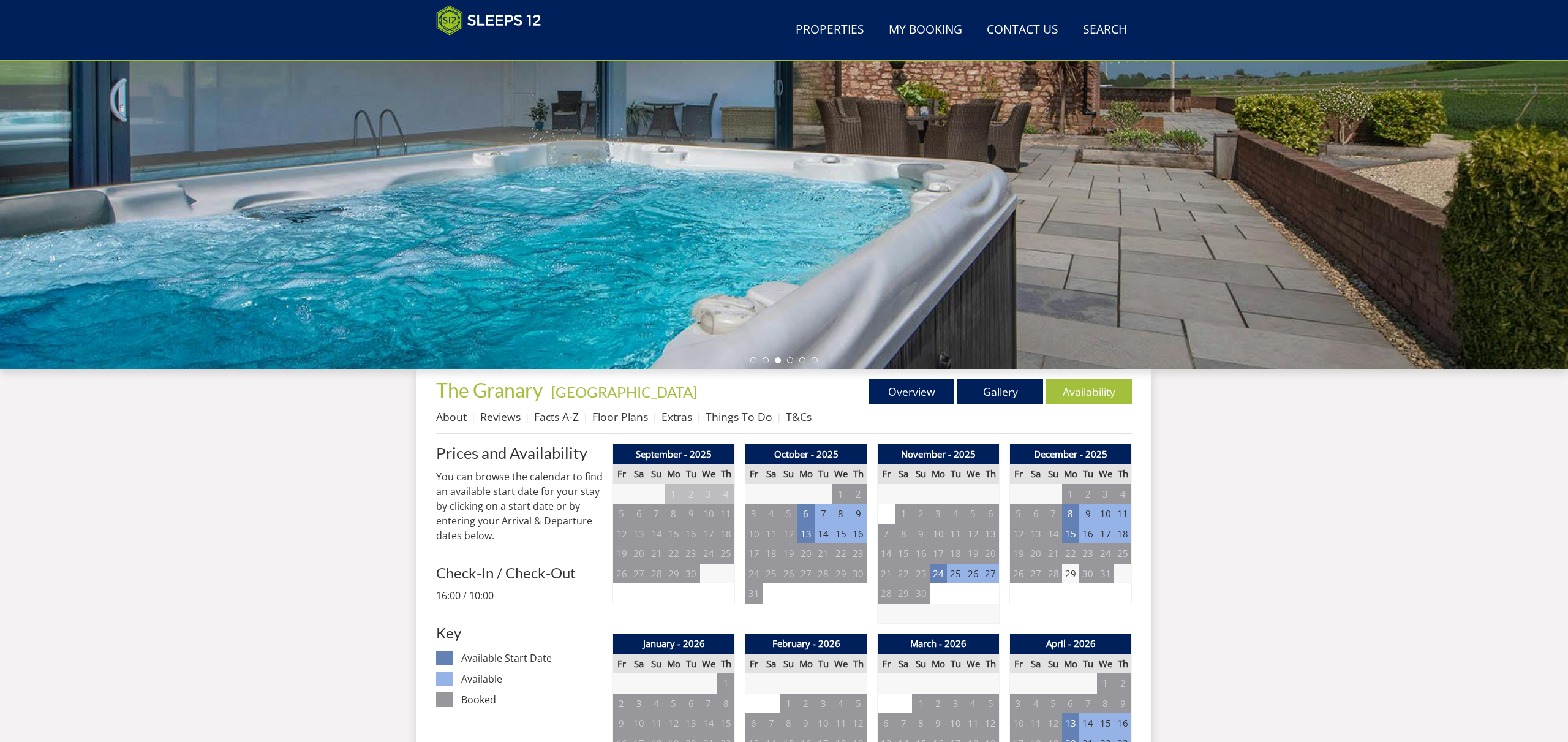
scroll to position [146, 0]
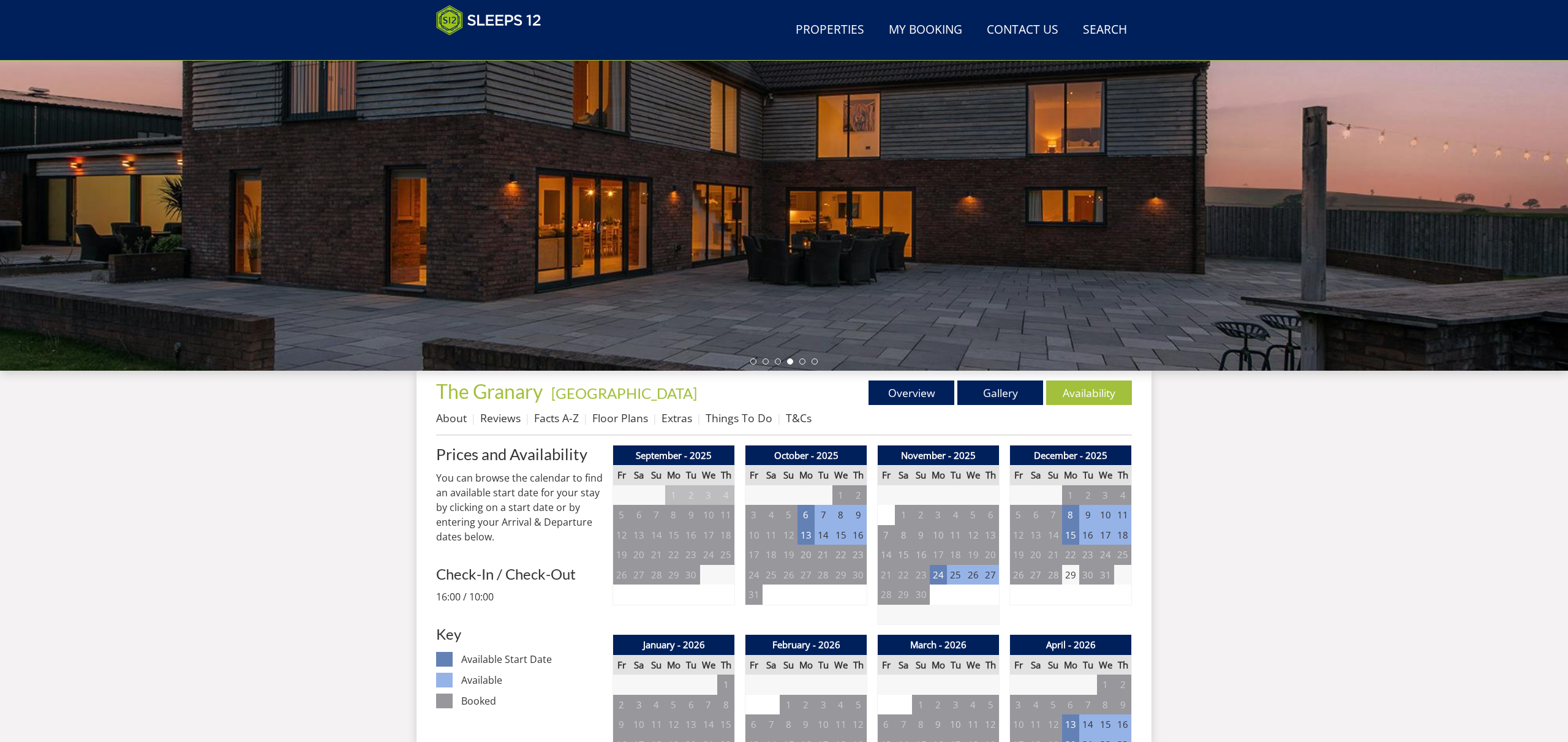
scroll to position [298, 0]
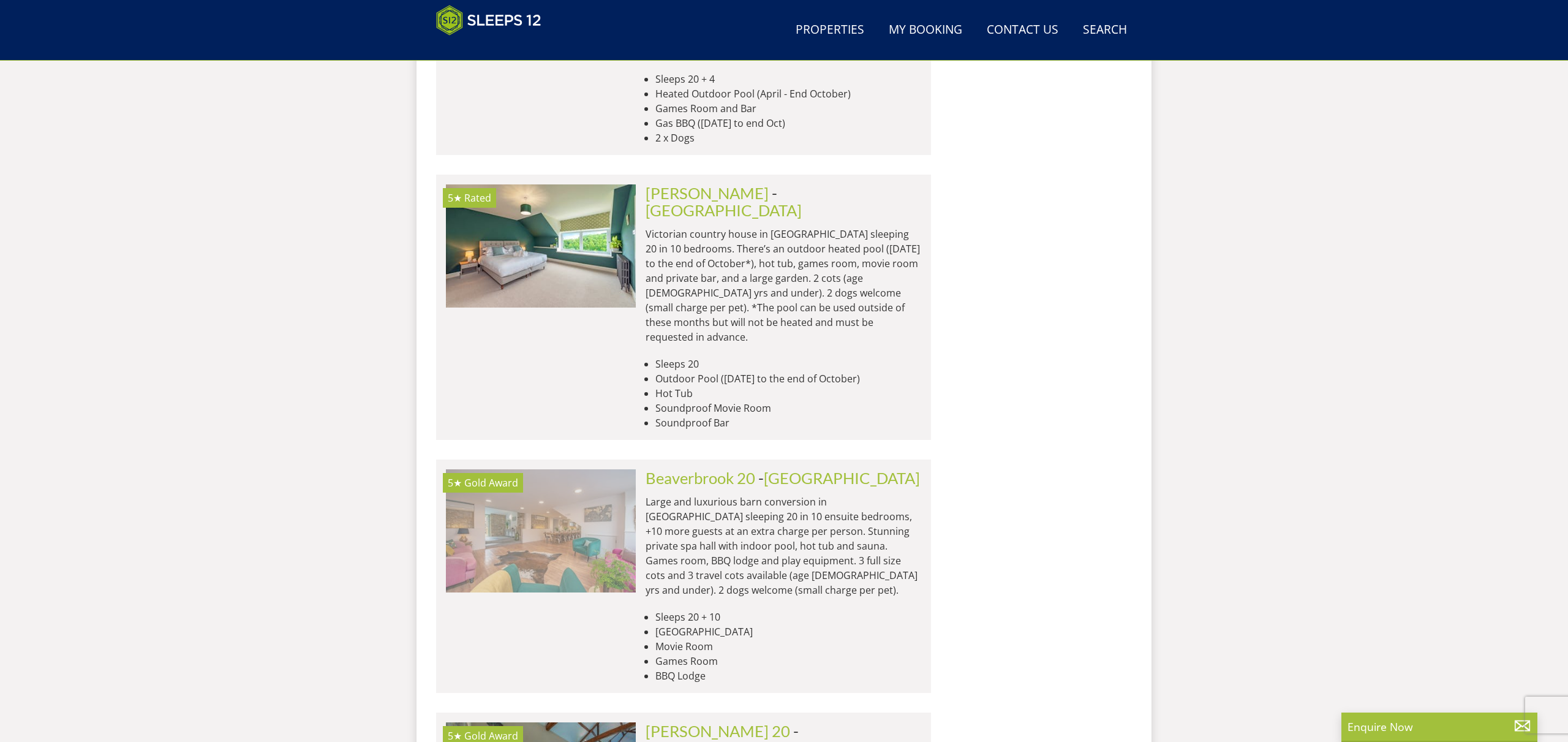
click at [572, 469] on img at bounding box center [541, 530] width 190 height 122
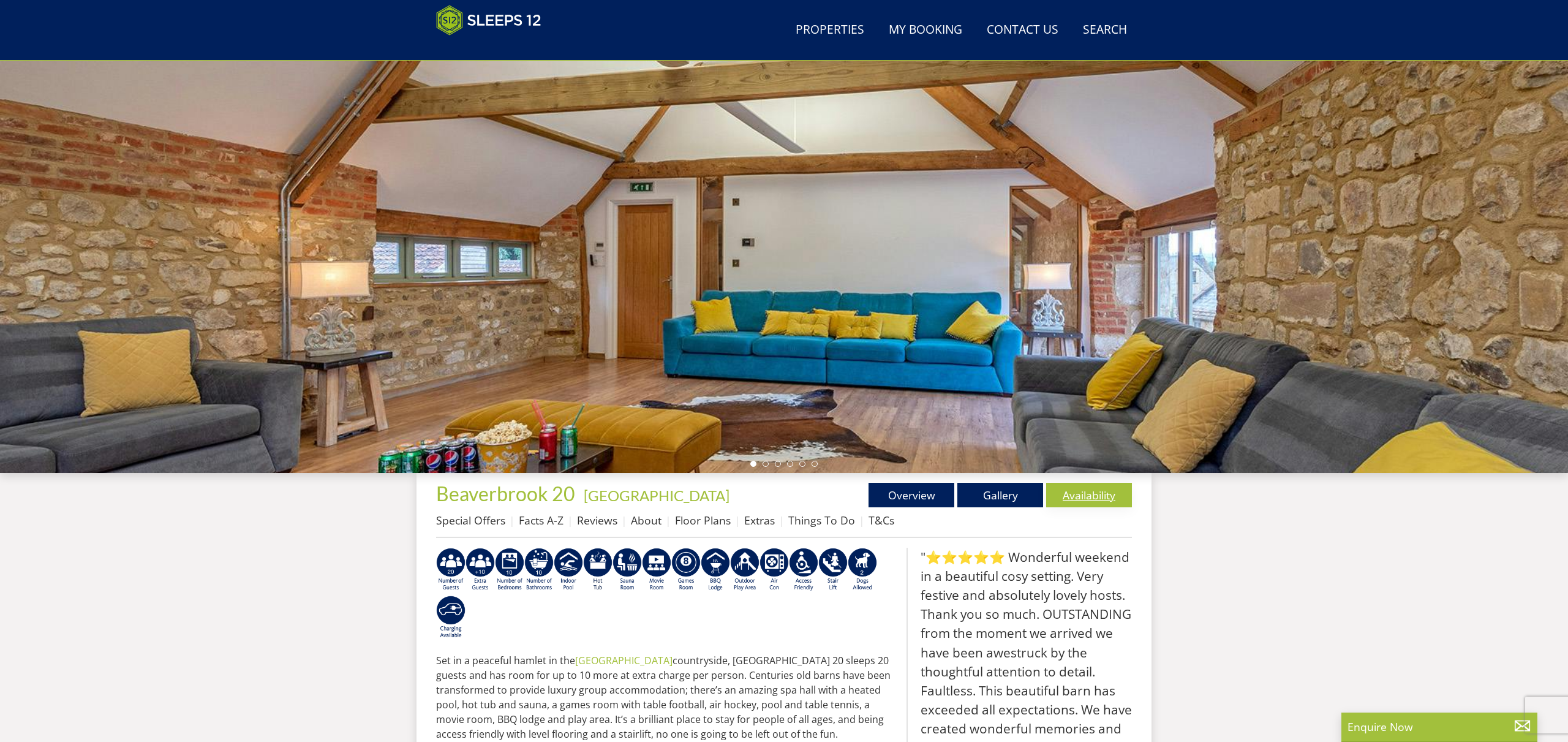
click at [1081, 498] on link "Availability" at bounding box center [1089, 495] width 86 height 24
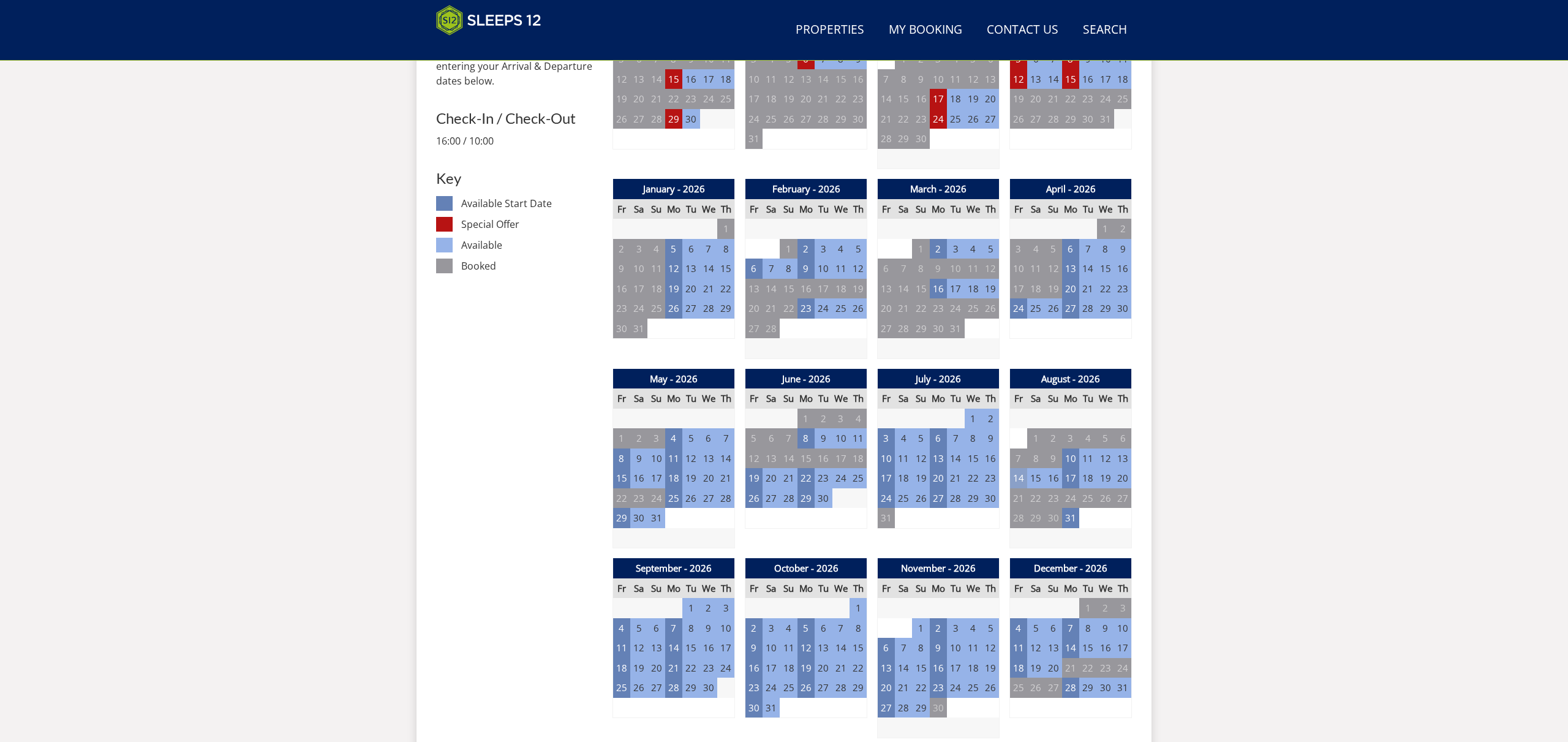
click at [1021, 471] on td "14" at bounding box center [1019, 478] width 17 height 21
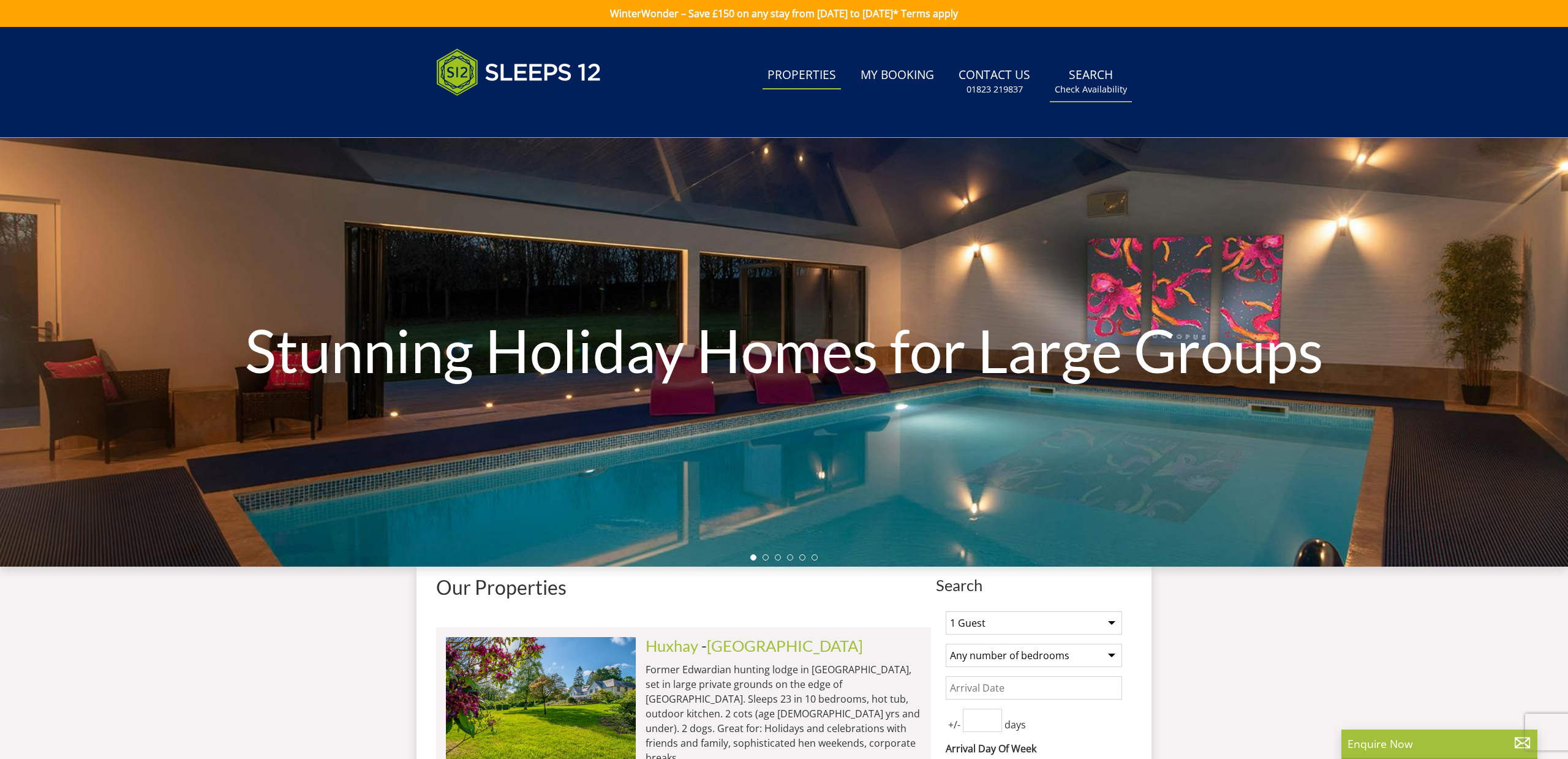
click at [1081, 81] on link "Search Check Availability" at bounding box center [1091, 82] width 82 height 40
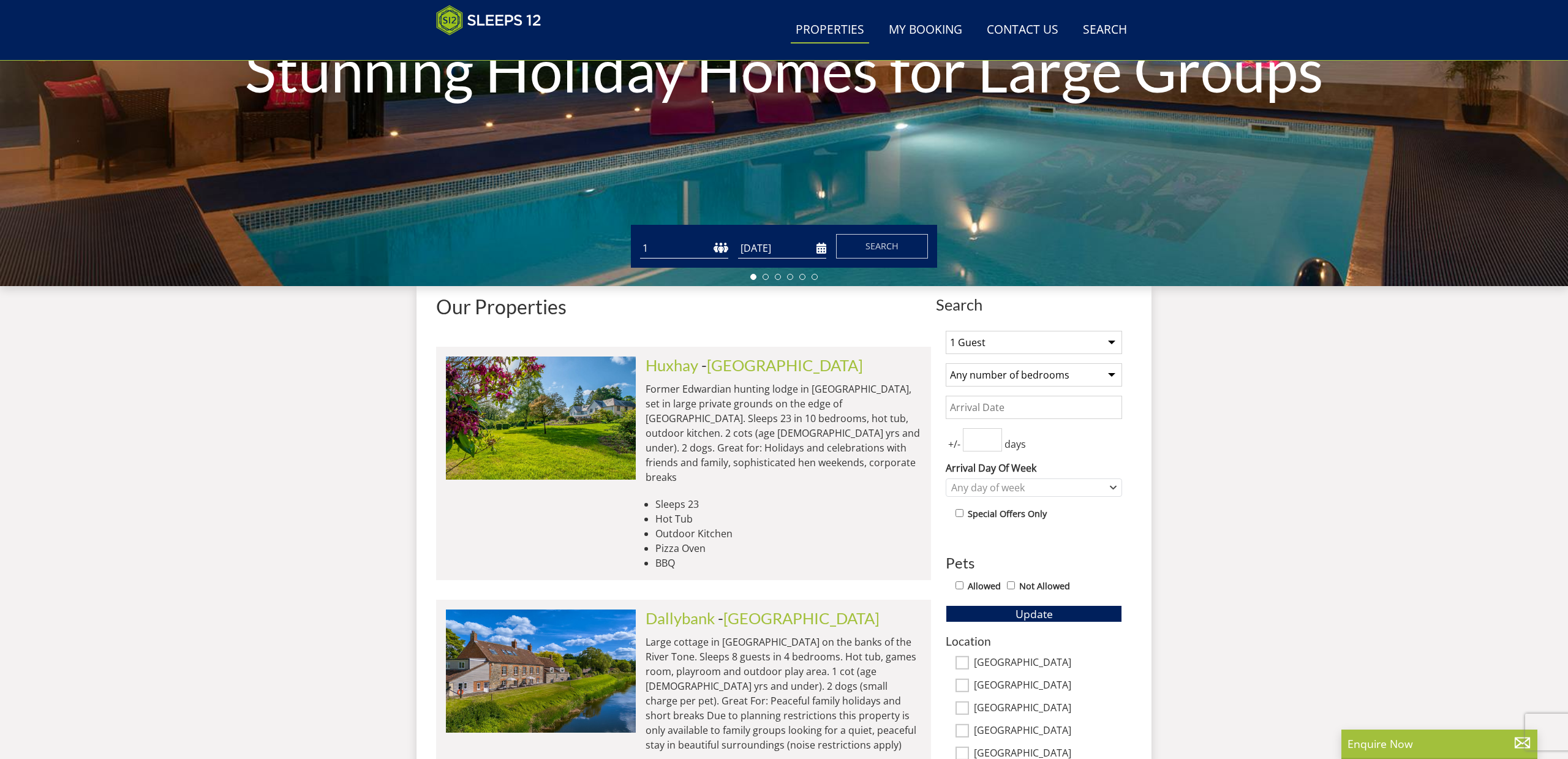
scroll to position [229, 0]
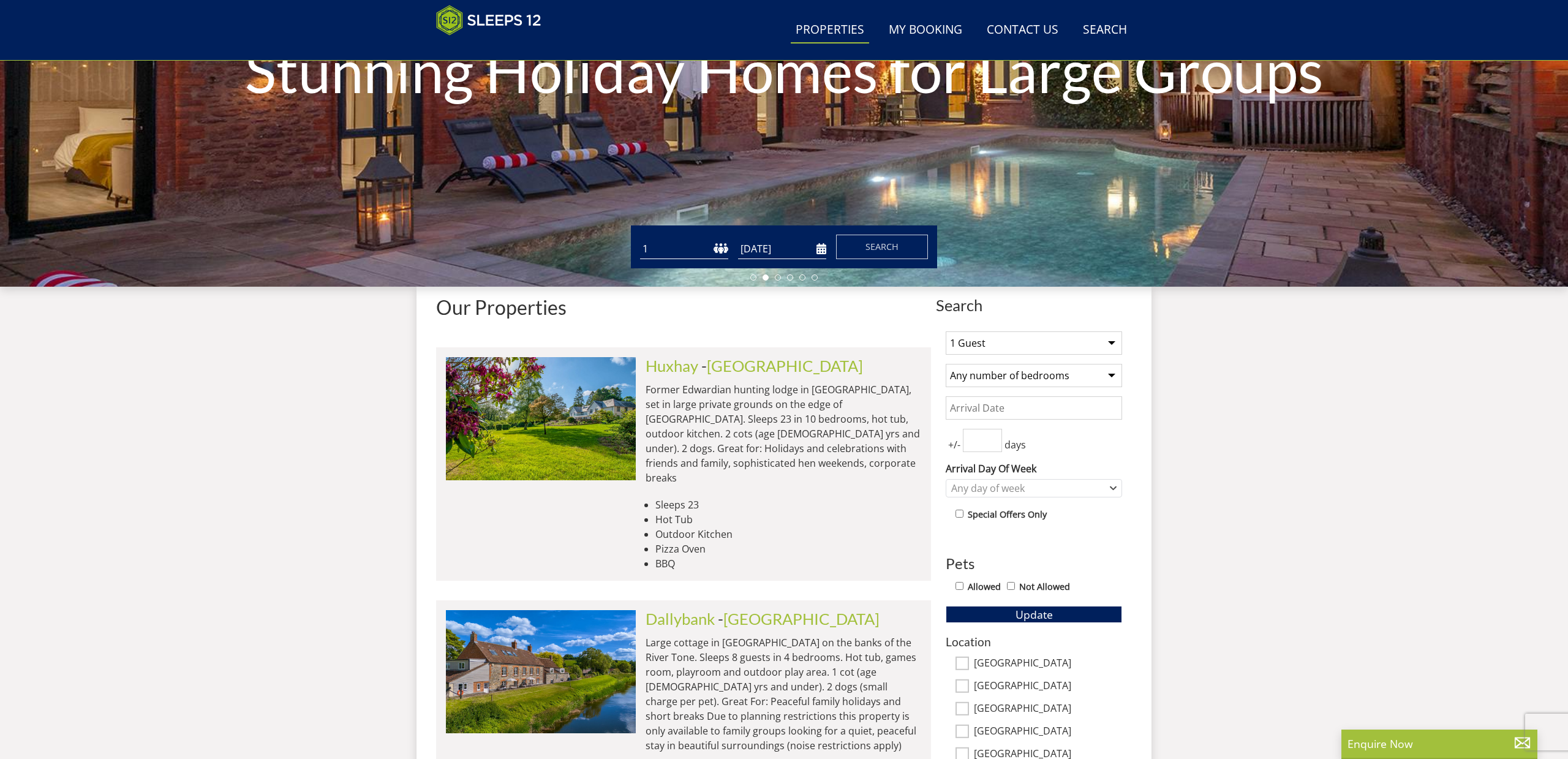
select select "16"
click at [821, 249] on input "[DATE]" at bounding box center [782, 249] width 88 height 21
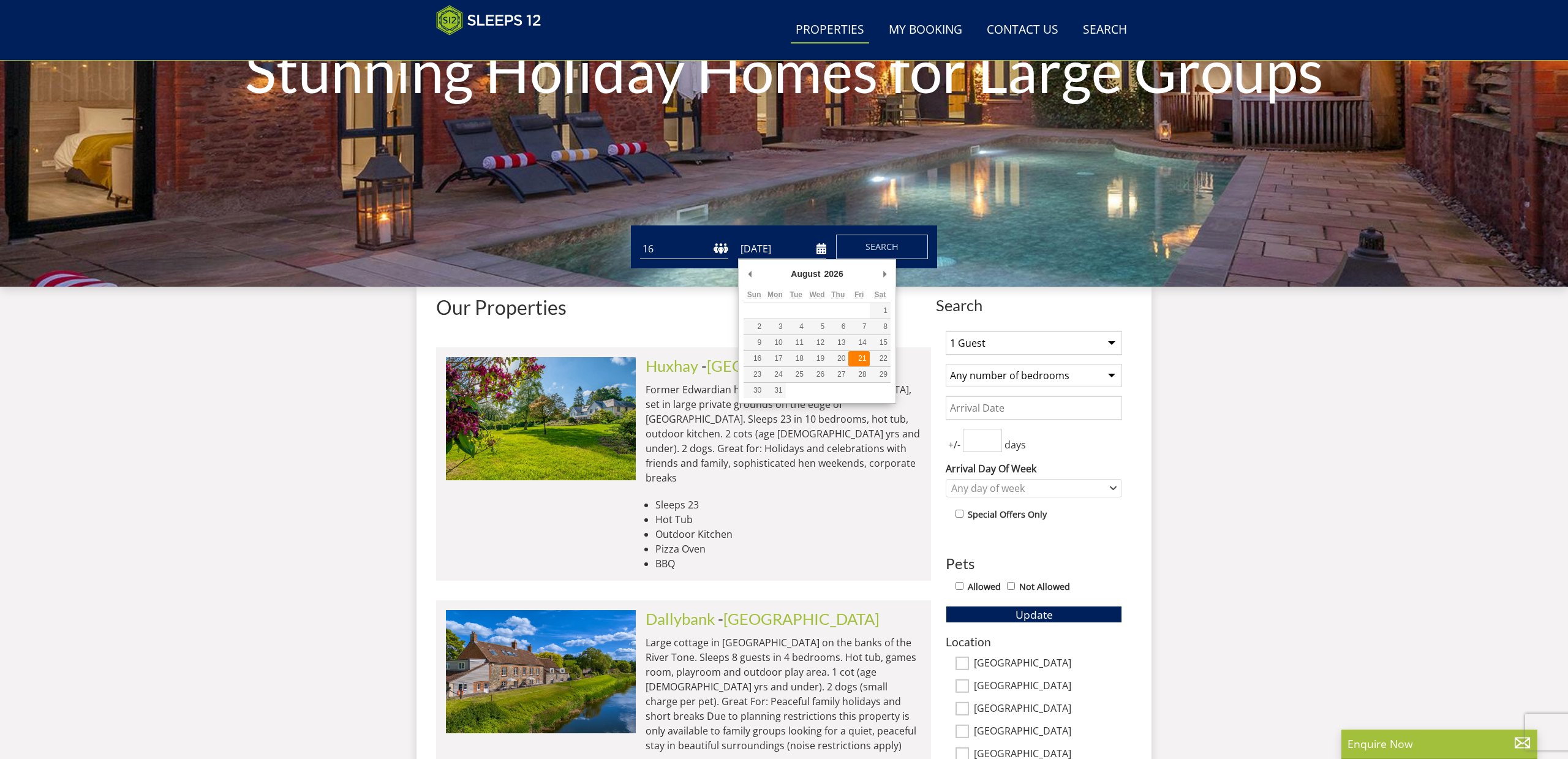
type input "21/08/2026"
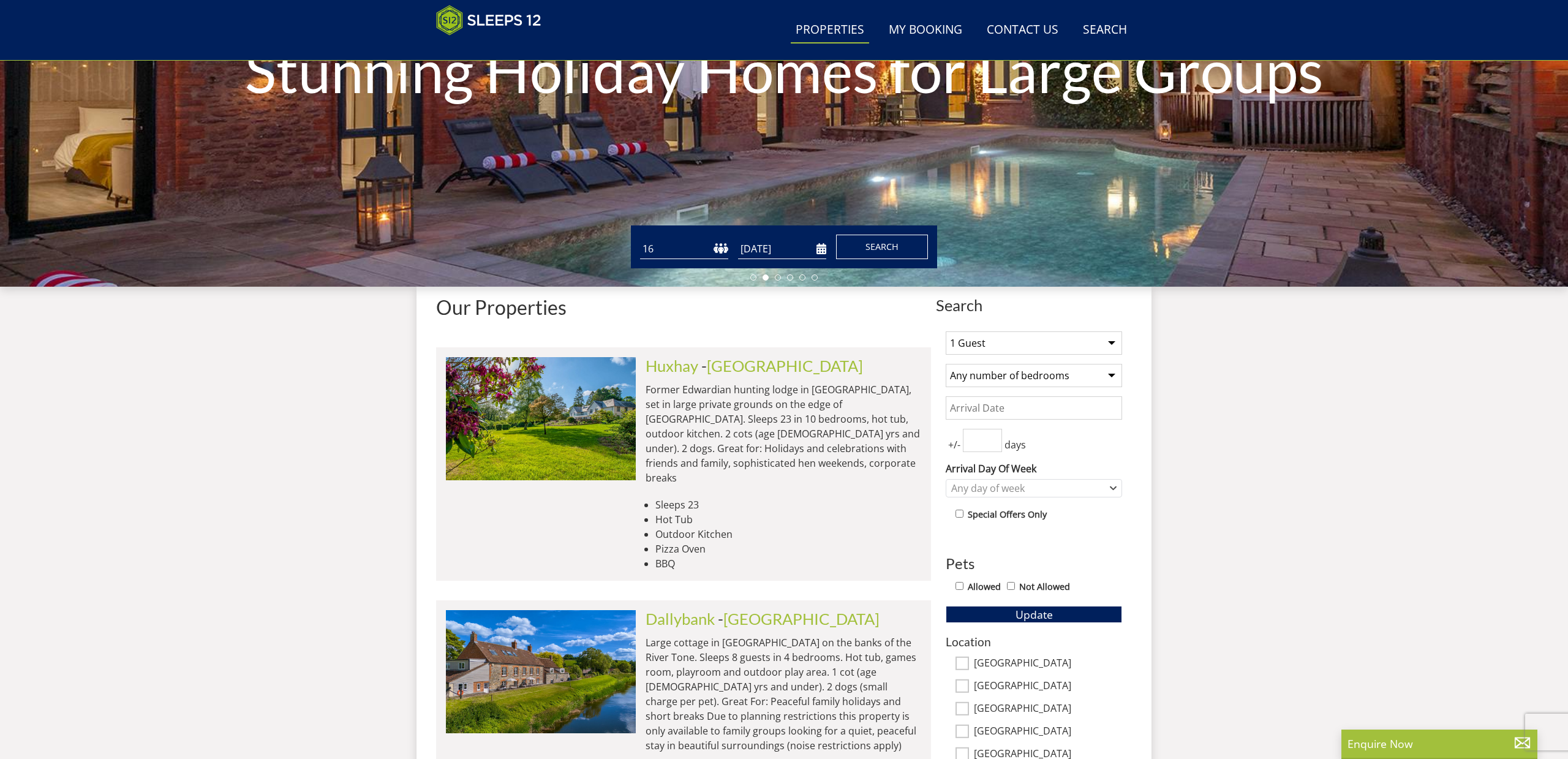
click at [889, 249] on span "Search" at bounding box center [882, 247] width 33 height 12
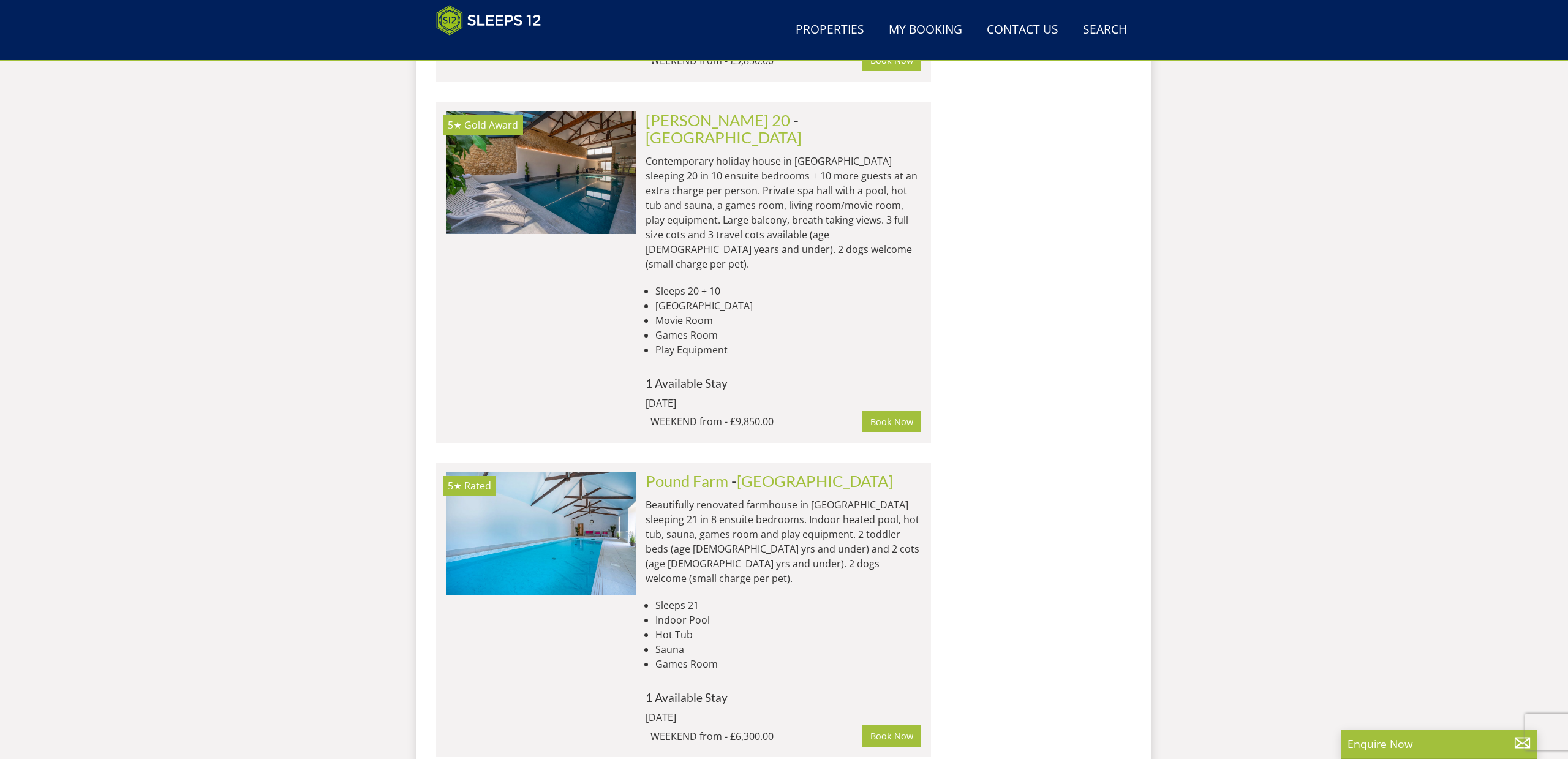
scroll to position [6151, 0]
